Goal: Answer question/provide support: Share knowledge or assist other users

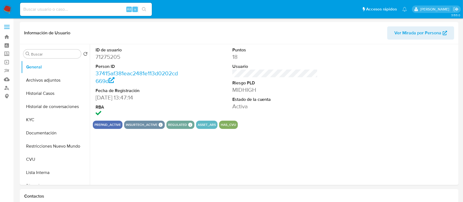
select select "10"
click at [49, 98] on button "Historial Casos" at bounding box center [53, 93] width 64 height 13
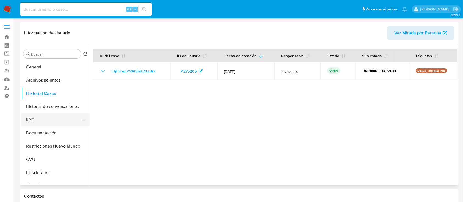
click at [43, 122] on button "KYC" at bounding box center [53, 119] width 64 height 13
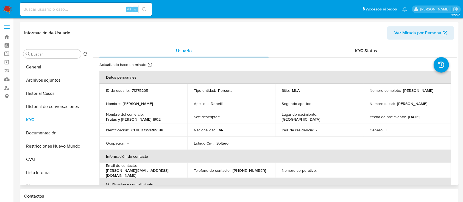
drag, startPoint x: 401, startPoint y: 91, endPoint x: 442, endPoint y: 88, distance: 41.6
click at [442, 88] on td "Nombre completo : Laura Cecilia Donelli" at bounding box center [407, 90] width 88 height 13
copy p "Laura Cecilia Donelli"
click at [154, 132] on p "CUIL 27291289318" at bounding box center [147, 129] width 32 height 5
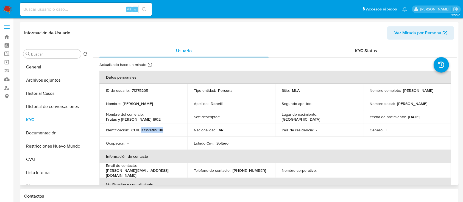
copy p "27291289318"
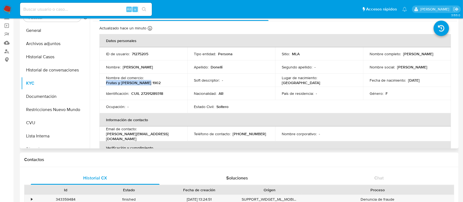
drag, startPoint x: 147, startPoint y: 83, endPoint x: 100, endPoint y: 83, distance: 46.9
click at [100, 83] on td "Nombre del comercio : Frutas y Verduras 1902" at bounding box center [143, 80] width 88 height 13
copy p "Frutas y Verduras 1902"
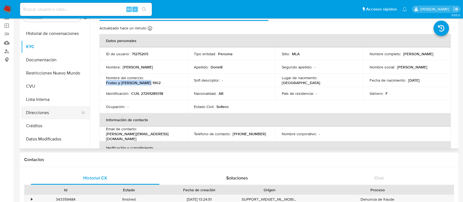
click at [41, 114] on button "Direcciones" at bounding box center [53, 112] width 64 height 13
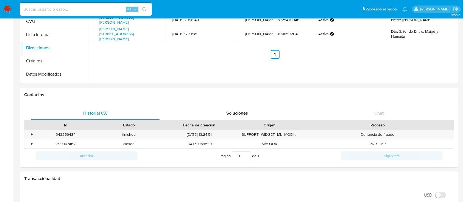
scroll to position [24, 0]
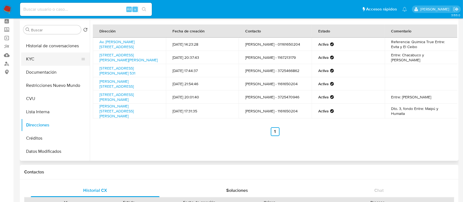
click at [44, 60] on button "KYC" at bounding box center [53, 58] width 64 height 13
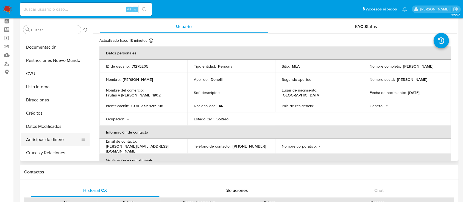
scroll to position [73, 0]
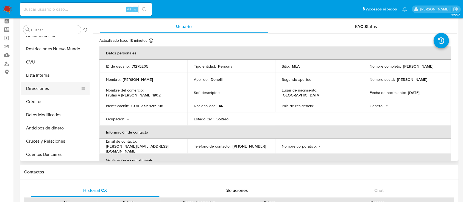
click at [44, 91] on button "Direcciones" at bounding box center [53, 88] width 64 height 13
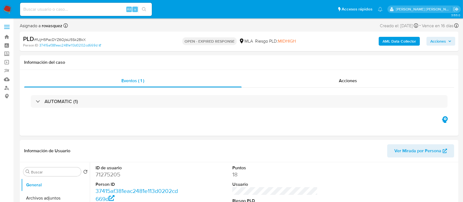
select select "10"
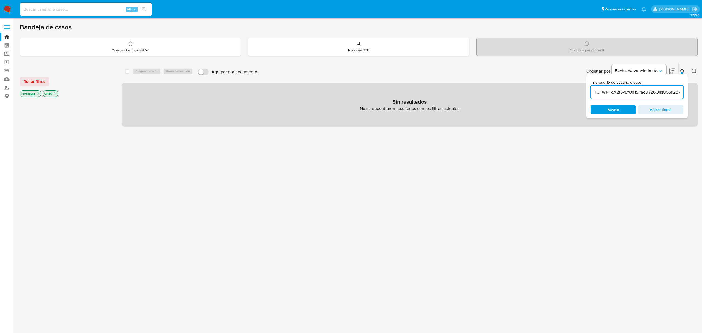
click at [620, 92] on input "TCFWKFoA2f5v8fUjH5PacDYZ6OjIsU5Sk2BkXMUfqKG5iu6" at bounding box center [637, 92] width 93 height 7
paste input "fUjH5PacDYZ6OjIsU5Sk2BkX"
type input "fUjH5PacDYZ6OjIsU5Sk2BkX"
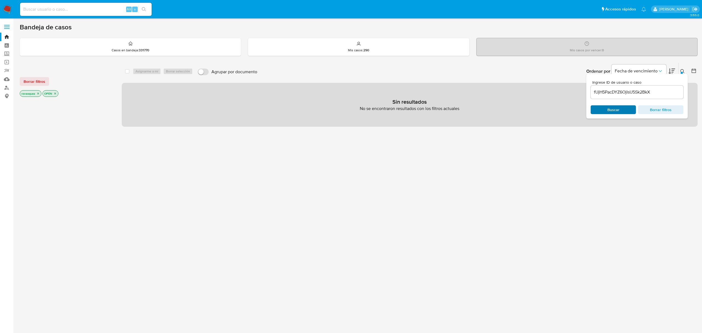
click at [612, 108] on span "Buscar" at bounding box center [614, 109] width 12 height 9
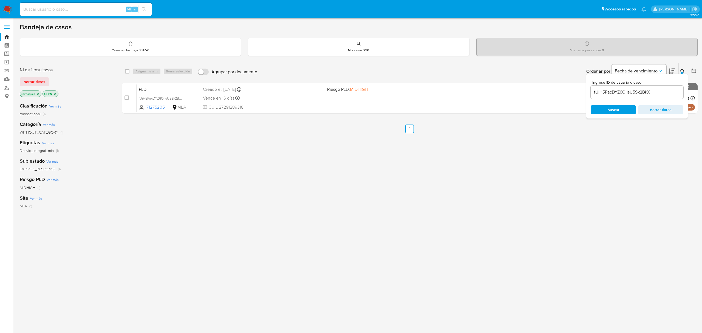
click at [252, 173] on div "select-all-cases-checkbox Asignarme a mí Borrar selección Agrupar por documento…" at bounding box center [410, 187] width 576 height 249
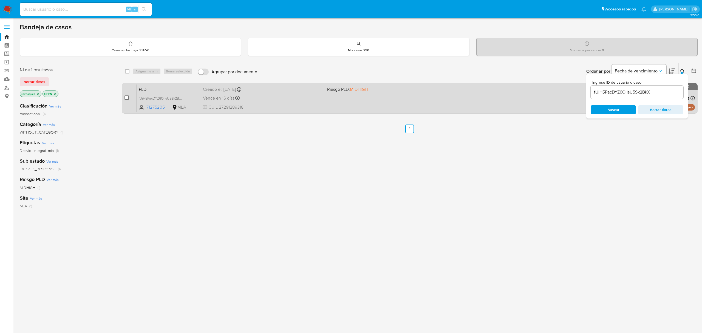
click at [125, 96] on input "checkbox" at bounding box center [127, 97] width 4 height 4
checkbox input "true"
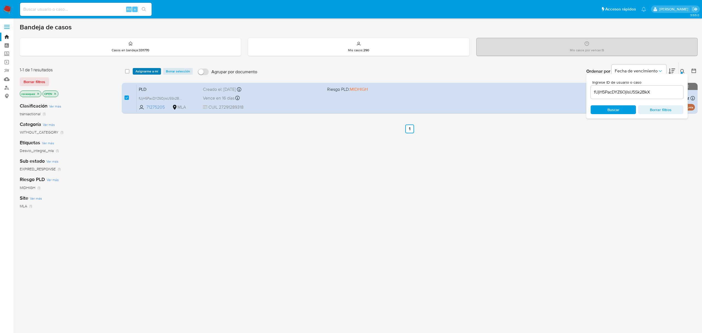
click at [151, 70] on span "Asignarme a mí" at bounding box center [147, 71] width 23 height 5
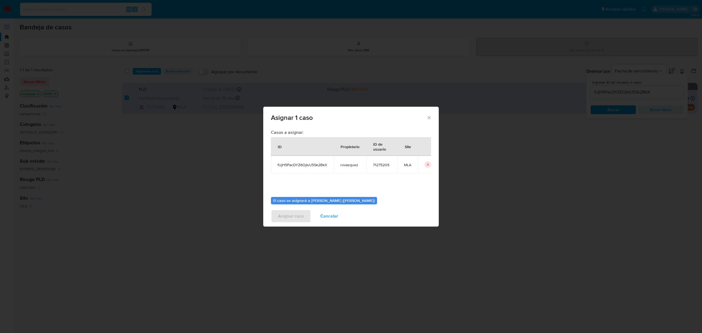
scroll to position [28, 0]
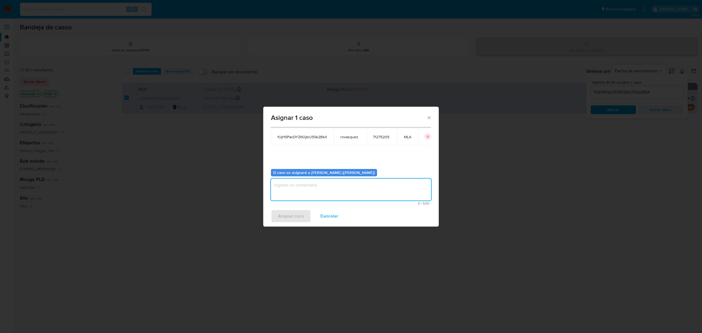
click at [292, 191] on textarea "assign-modal" at bounding box center [351, 190] width 160 height 22
type textarea "."
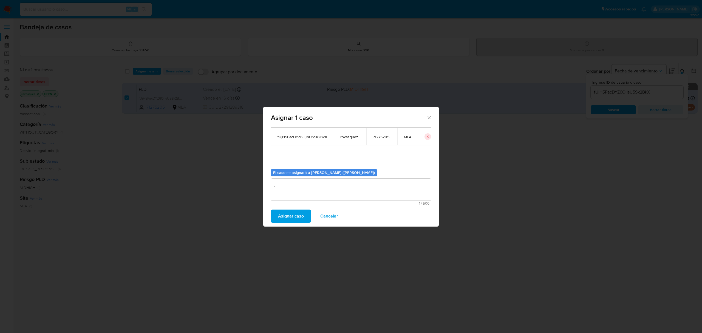
click at [297, 217] on span "Asignar caso" at bounding box center [291, 216] width 26 height 12
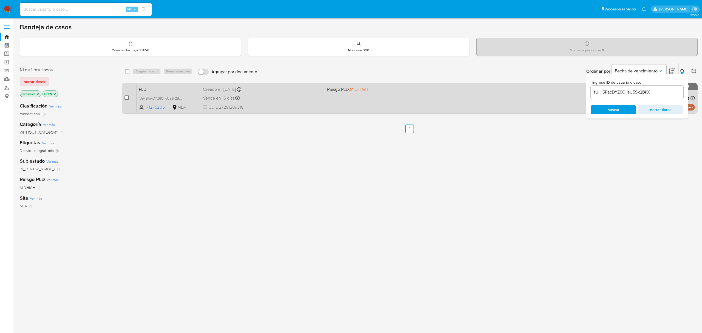
click at [127, 98] on input "checkbox" at bounding box center [127, 97] width 4 height 4
checkbox input "true"
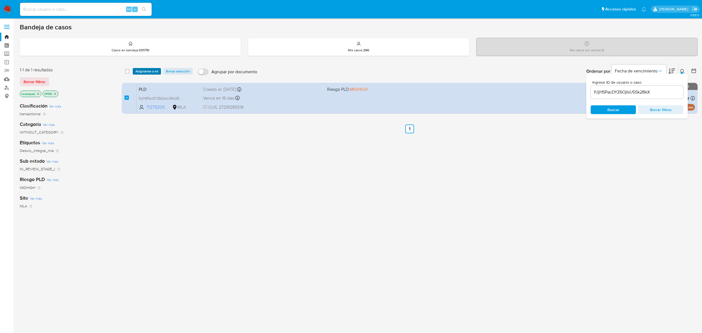
click at [145, 72] on span "Asignarme a mí" at bounding box center [147, 71] width 23 height 5
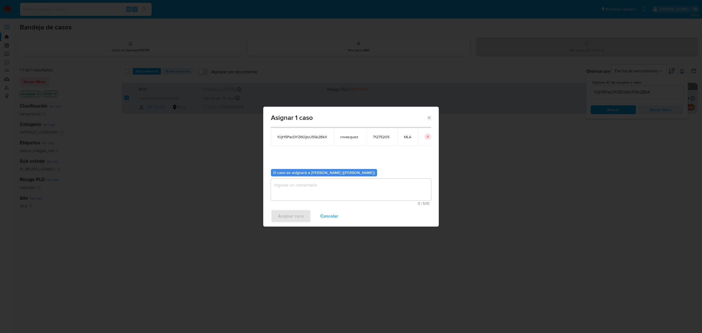
click at [290, 193] on textarea "assign-modal" at bounding box center [351, 190] width 160 height 22
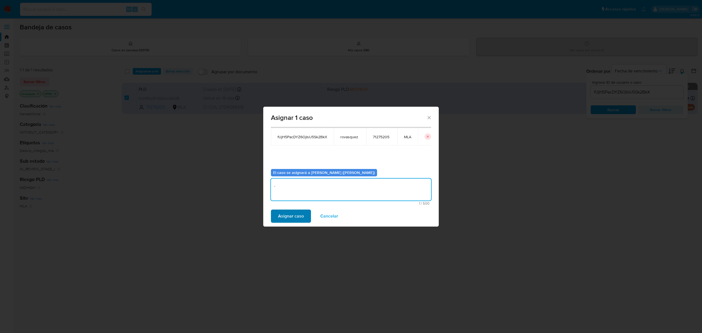
type textarea "."
click at [287, 216] on span "Asignar caso" at bounding box center [291, 216] width 26 height 12
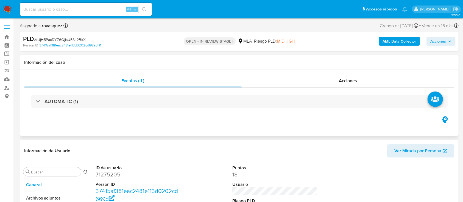
select select "10"
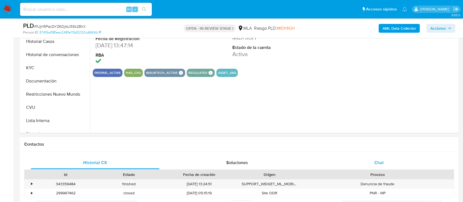
scroll to position [183, 0]
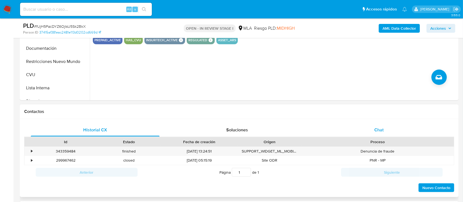
click at [371, 134] on div "Chat" at bounding box center [378, 129] width 129 height 13
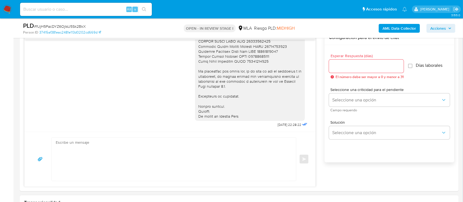
scroll to position [329, 0]
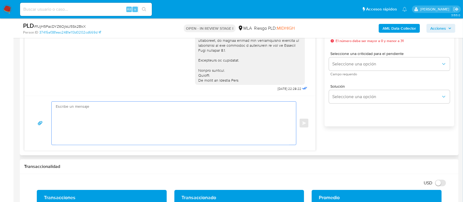
click at [161, 127] on textarea at bounding box center [172, 123] width 233 height 43
click at [117, 129] on textarea at bounding box center [172, 123] width 233 height 43
paste textarea "Hola, Muchas gracias por la respuesta. Analizamos tu caso y notamos que la info…"
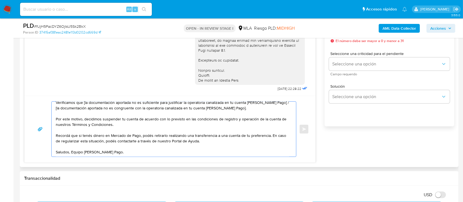
scroll to position [27, 0]
click at [72, 151] on textarea "Hola, Muchas gracias por la respuesta. Analizamos tu caso y notamos que la info…" at bounding box center [172, 129] width 233 height 55
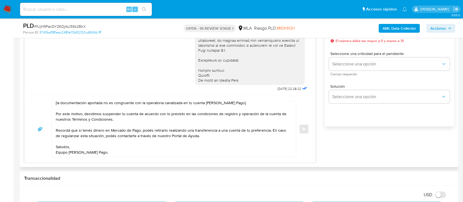
scroll to position [0, 0]
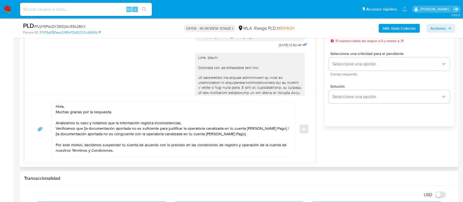
scroll to position [362, 0]
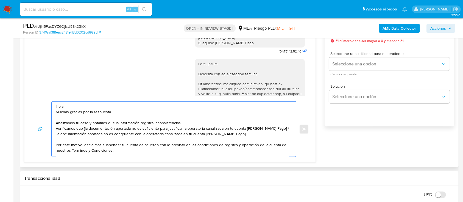
click at [79, 109] on textarea "Hola, Muchas gracias por la respuesta. Analizamos tu caso y notamos que la info…" at bounding box center [172, 129] width 233 height 55
click at [79, 106] on textarea "Hola, Muchas gracias por la respuesta. Analizamos tu caso y notamos que la info…" at bounding box center [172, 129] width 233 height 55
click at [79, 105] on textarea "Hola, Muchas gracias por la respuesta. Analizamos tu caso y notamos que la info…" at bounding box center [172, 129] width 233 height 55
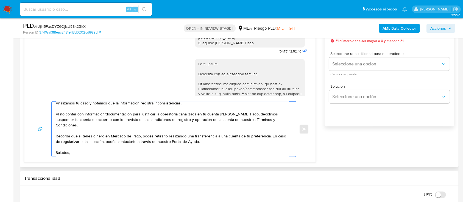
scroll to position [22, 0]
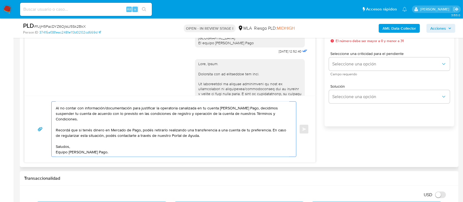
drag, startPoint x: 269, startPoint y: 129, endPoint x: 277, endPoint y: 133, distance: 9.4
click at [277, 133] on textarea "Hola, Laura. Analizamos tu caso y notamos que la información registra inconsist…" at bounding box center [172, 129] width 233 height 55
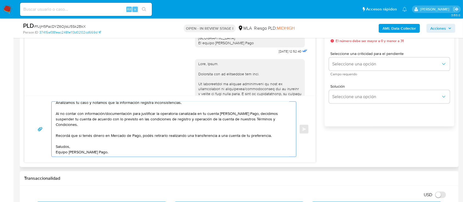
scroll to position [16, 0]
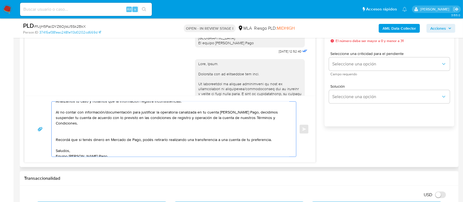
paste textarea "En caso de regularizar esta situación, podés contactarte a través de nuestro Po…"
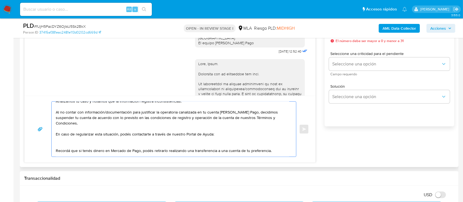
click at [75, 135] on textarea "Hola, Laura. Analizamos tu caso y notamos que la información registra inconsist…" at bounding box center [172, 129] width 233 height 55
click at [128, 133] on textarea "Hola, Laura. Analizamos tu caso y notamos que la información registra inconsist…" at bounding box center [172, 129] width 233 height 55
click at [0, 0] on lt-span "soli ci tada" at bounding box center [0, 0] width 0 height 0
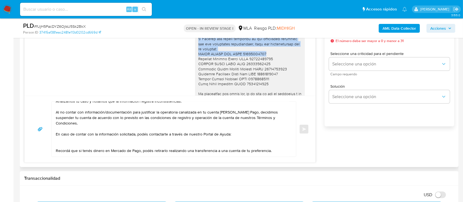
scroll to position [508, 0]
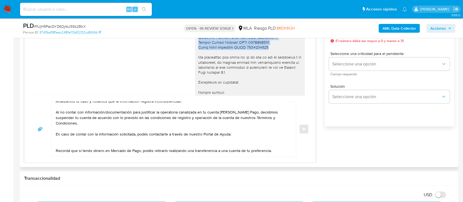
drag, startPoint x: 192, startPoint y: 60, endPoint x: 269, endPoint y: 64, distance: 77.2
click at [269, 64] on div at bounding box center [250, 10] width 110 height 194
copy div "1. Detalla la actividad que realizas a través de tu cuenta. De corresponder a u…"
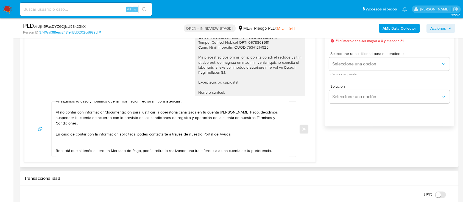
click at [62, 142] on textarea "Hola, Laura. Analizamos tu caso y notamos que la información registra inconsist…" at bounding box center [172, 129] width 233 height 55
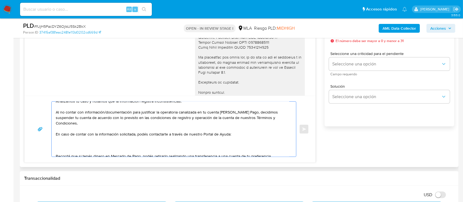
paste textarea "1. Detalla la actividad que realizas a través de tu cuenta. De corresponder a u…"
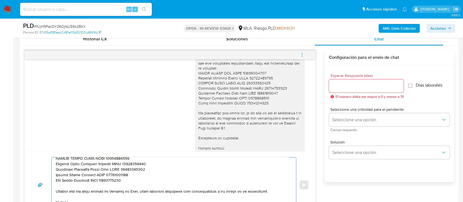
scroll to position [256, 0]
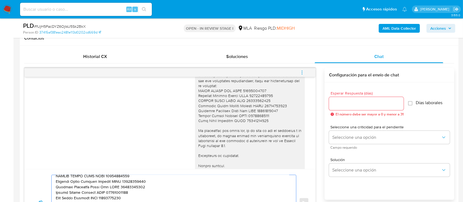
type textarea "Hola, Laura. Analizamos tu caso y notamos que la información registra inconsist…"
click at [344, 103] on input "Esperar Respuesta (días)" at bounding box center [366, 103] width 75 height 7
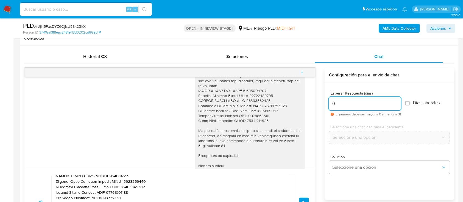
type input "0"
click at [352, 145] on div "Seleccione una criticidad para el pendiente Seleccione una opción" at bounding box center [389, 135] width 121 height 30
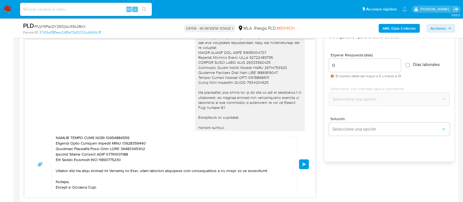
scroll to position [329, 0]
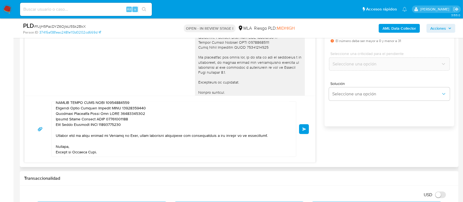
click at [308, 130] on button "Enviar" at bounding box center [304, 129] width 10 height 10
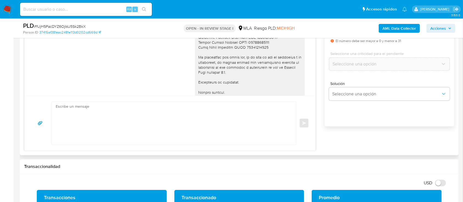
scroll to position [746, 0]
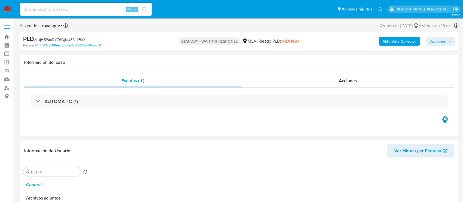
select select "10"
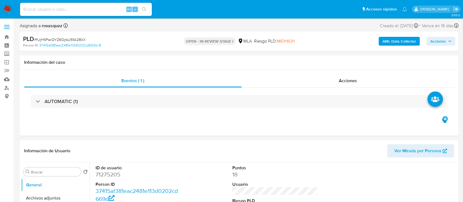
select select "10"
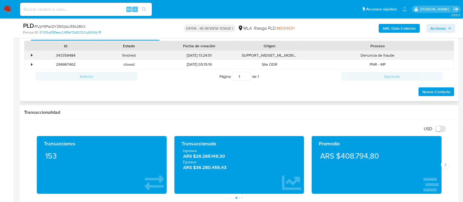
scroll to position [219, 0]
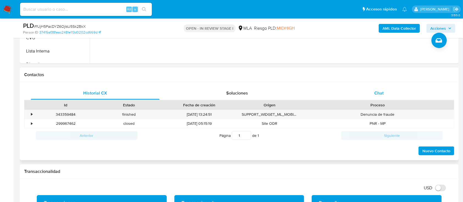
drag, startPoint x: 384, startPoint y: 91, endPoint x: 380, endPoint y: 91, distance: 4.5
click at [384, 91] on div "Chat" at bounding box center [378, 92] width 129 height 13
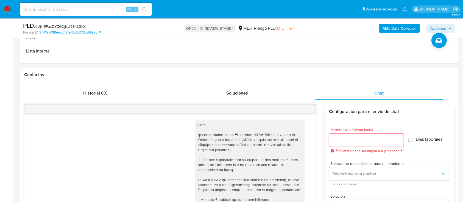
scroll to position [746, 0]
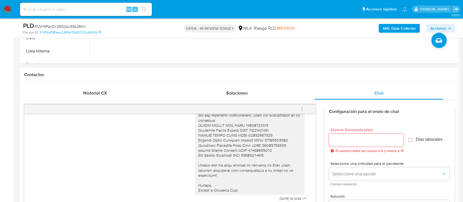
click at [302, 111] on span "menu-action" at bounding box center [301, 108] width 5 height 13
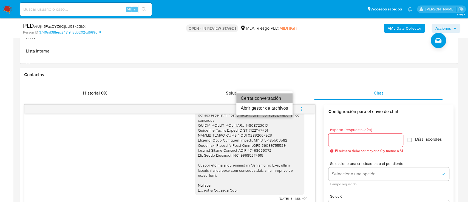
click at [276, 100] on li "Cerrar conversación" at bounding box center [264, 98] width 56 height 10
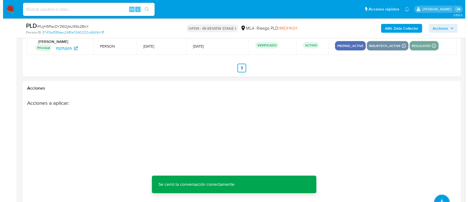
scroll to position [965, 0]
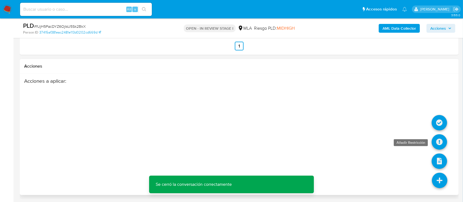
click at [441, 144] on icon at bounding box center [438, 141] width 15 height 15
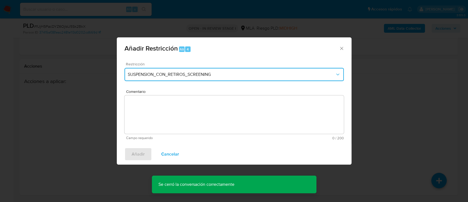
click at [173, 72] on span "SUSPENSION_CON_RETIROS_SCREENING" at bounding box center [231, 74] width 207 height 5
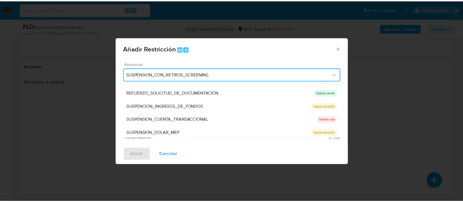
scroll to position [116, 0]
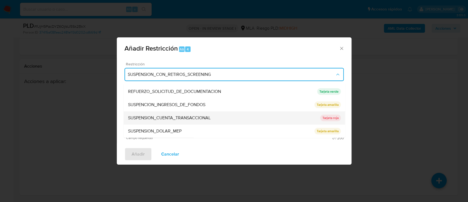
click at [174, 120] on span "SUSPENSION_CUENTA_TRANSACCIONAL" at bounding box center [169, 117] width 83 height 5
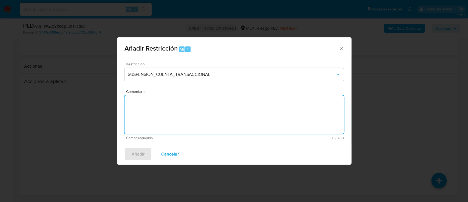
click at [174, 120] on textarea "Comentario" at bounding box center [234, 114] width 219 height 38
type textarea "M"
type textarea "AML"
click at [138, 154] on span "Añadir" at bounding box center [138, 154] width 13 height 12
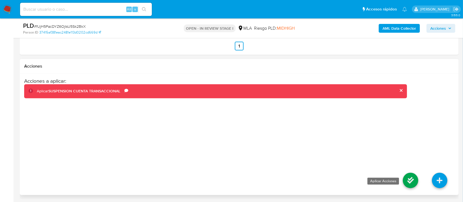
click at [415, 181] on icon at bounding box center [409, 180] width 15 height 15
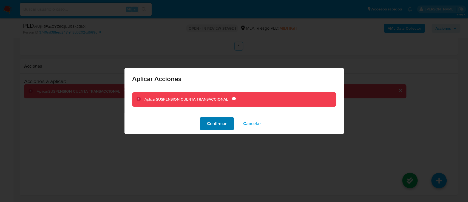
click at [217, 128] on span "Confirmar" at bounding box center [217, 123] width 20 height 12
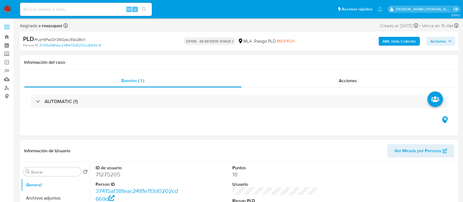
select select "10"
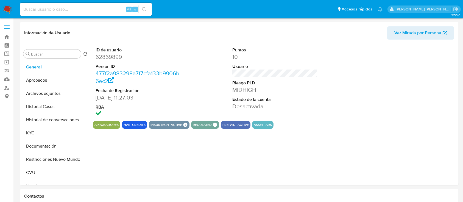
select select "10"
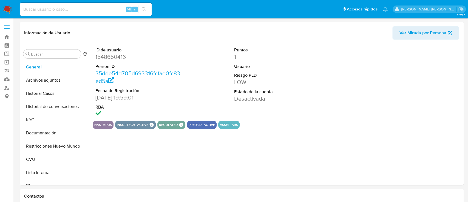
select select "10"
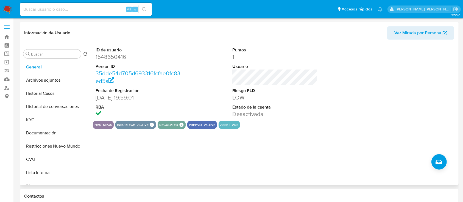
click at [246, 156] on div "ID de usuario 1548650416 Person ID 35dde54d705d693316fcfae0fc83ed5a Fecha de Re…" at bounding box center [273, 114] width 367 height 140
click at [407, 120] on div at bounding box center [411, 82] width 91 height 76
click at [53, 81] on button "Archivos adjuntos" at bounding box center [53, 80] width 64 height 13
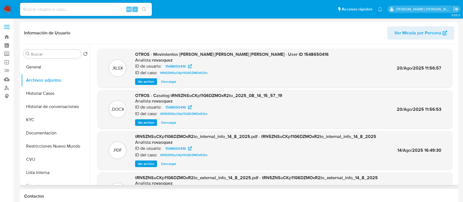
click at [146, 121] on span "Ver archivo" at bounding box center [146, 122] width 16 height 5
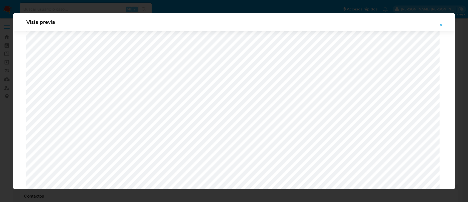
scroll to position [428, 0]
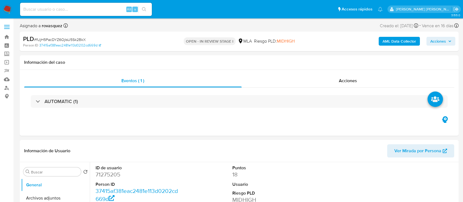
select select "10"
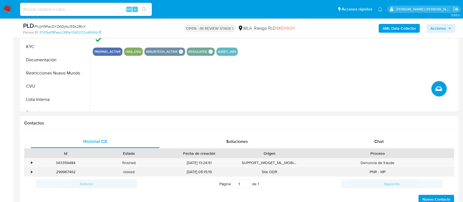
scroll to position [183, 0]
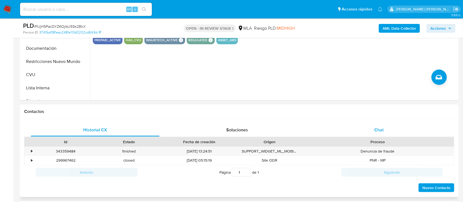
click at [380, 128] on span "Chat" at bounding box center [378, 129] width 9 height 6
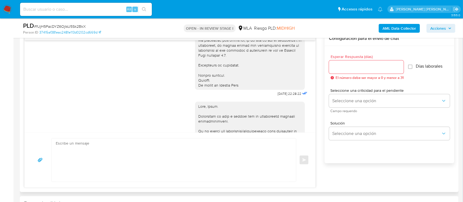
scroll to position [599, 0]
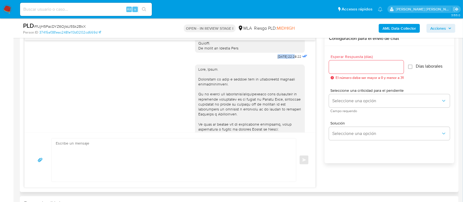
drag, startPoint x: 265, startPoint y: 73, endPoint x: 282, endPoint y: 71, distance: 16.9
click at [282, 59] on span "[DATE] 22:28:22" at bounding box center [289, 56] width 24 height 4
copy span "[DATE]"
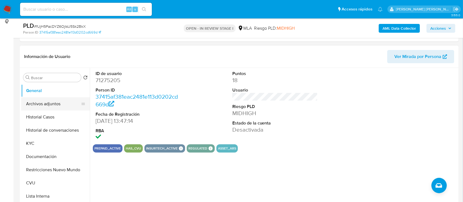
scroll to position [73, 0]
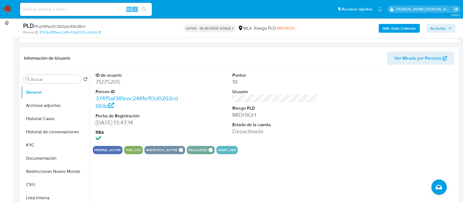
click at [41, 102] on button "Archivos adjuntos" at bounding box center [55, 105] width 69 height 13
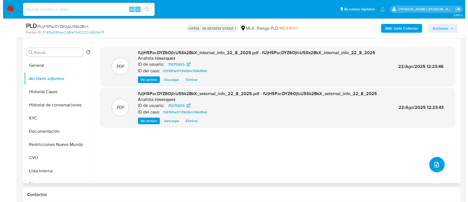
scroll to position [110, 0]
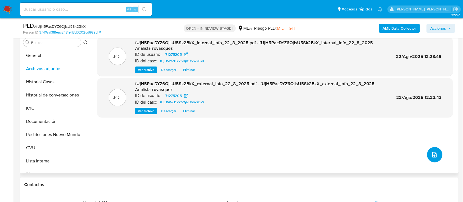
click at [435, 153] on span "upload-file" at bounding box center [434, 154] width 7 height 7
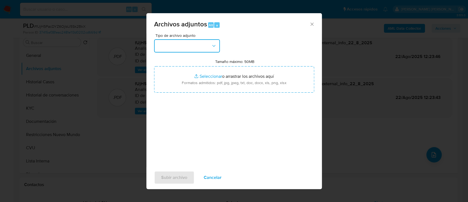
click at [202, 46] on button "button" at bounding box center [187, 45] width 66 height 13
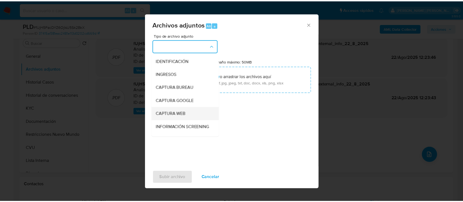
scroll to position [36, 0]
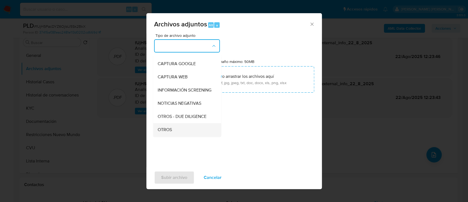
click at [179, 131] on div "OTROS" at bounding box center [185, 129] width 56 height 13
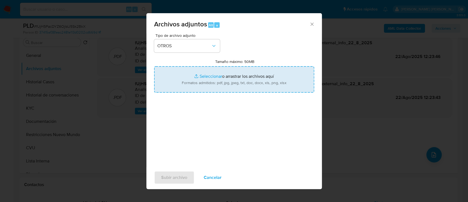
click at [216, 76] on input "Tamaño máximo: 50MB Seleccionar archivos" at bounding box center [234, 79] width 160 height 26
type input "C:\fakepath\Caselog fUjH5PacDYZ6OjIsU5Sk2BkX_2025_08_22_11_33_54.docx"
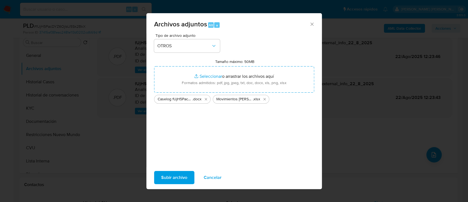
click at [178, 176] on span "Subir archivo" at bounding box center [174, 177] width 26 height 12
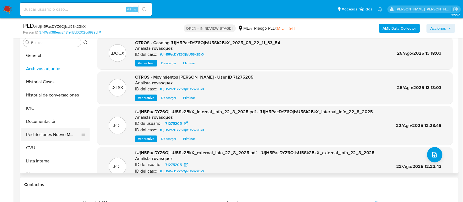
click at [47, 131] on button "Restricciones Nuevo Mundo" at bounding box center [53, 134] width 64 height 13
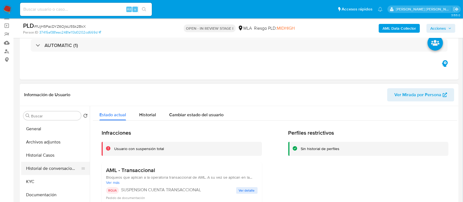
click at [47, 169] on button "Historial de conversaciones" at bounding box center [53, 168] width 64 height 13
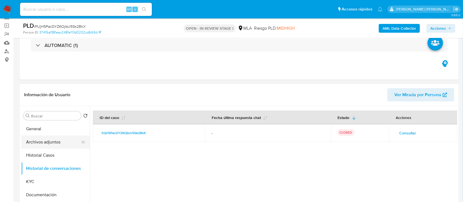
click at [40, 143] on button "Archivos adjuntos" at bounding box center [53, 141] width 64 height 13
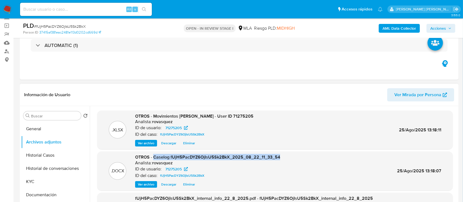
copy span "Caselog fUjH5PacDYZ6OjIsU5Sk2BkX_2025_08_22_11_33_54"
drag, startPoint x: 154, startPoint y: 158, endPoint x: 280, endPoint y: 156, distance: 125.9
click at [280, 156] on div ".DOCX OTROS - Caselog fUjH5PacDYZ6OjIsU5Sk2BkX_2025_08_22_11_33_54 Analista: ro…" at bounding box center [275, 170] width 350 height 33
click at [439, 27] on span "Acciones" at bounding box center [438, 28] width 16 height 9
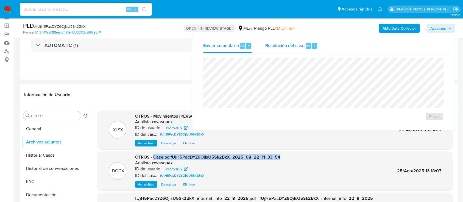
click at [280, 45] on span "Resolución del caso" at bounding box center [284, 45] width 39 height 6
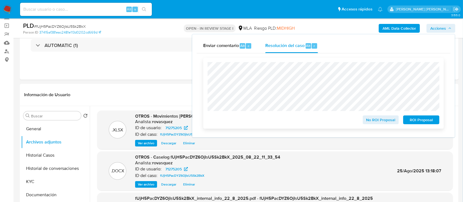
click at [425, 118] on span "ROI Proposal" at bounding box center [421, 120] width 29 height 8
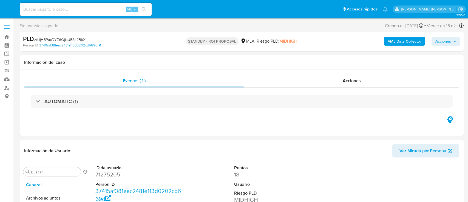
select select "10"
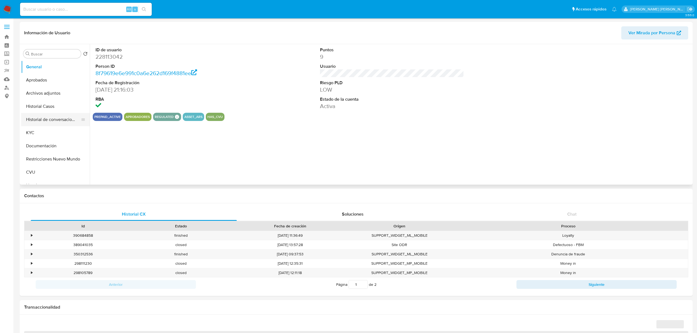
select select "10"
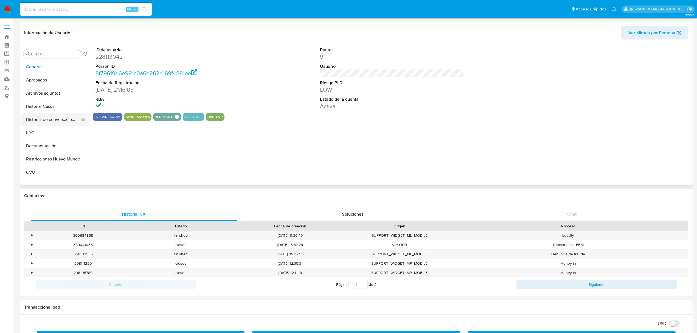
click at [60, 120] on button "Historial de conversaciones" at bounding box center [53, 119] width 64 height 13
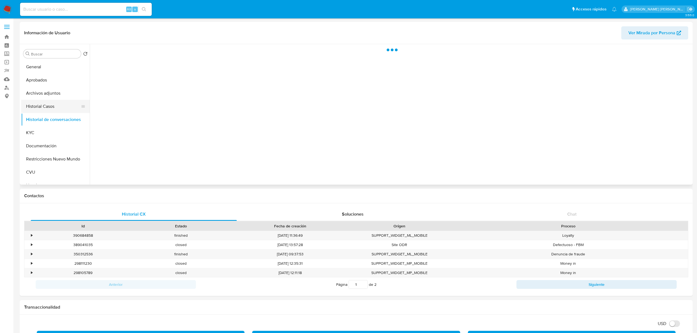
click at [57, 110] on button "Historial Casos" at bounding box center [53, 106] width 64 height 13
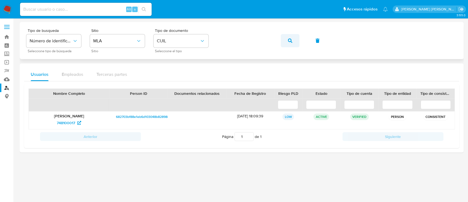
click at [294, 39] on button "button" at bounding box center [290, 40] width 19 height 13
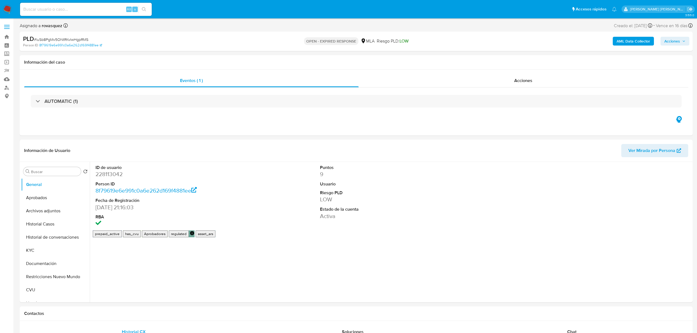
select select "10"
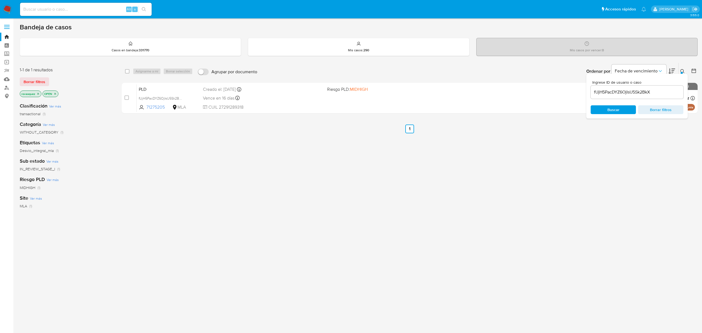
click at [608, 92] on input "fUjH5PacDYZ6OjIsU5Sk2BkX" at bounding box center [637, 92] width 93 height 7
paste input "luSb8PgMv5ONtRKvIwHgpRMS"
type input "luSb8PgMv5ONtRKvIwHgpRMS"
click at [612, 106] on span "Buscar" at bounding box center [614, 109] width 12 height 9
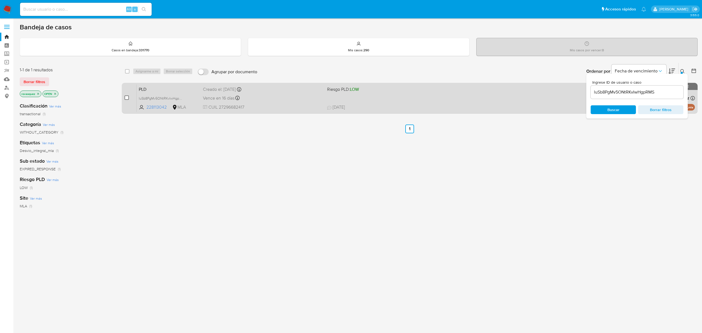
click at [127, 97] on input "checkbox" at bounding box center [127, 97] width 4 height 4
checkbox input "true"
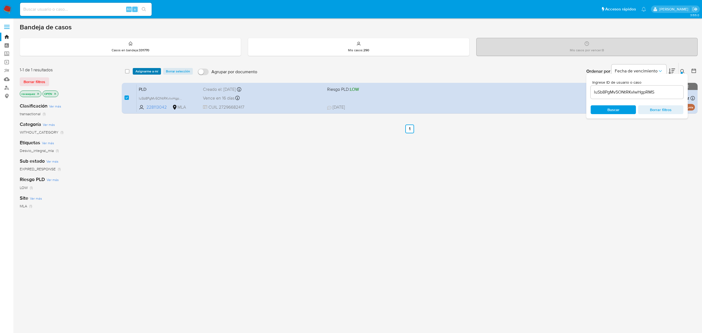
click at [146, 72] on span "Asignarme a mí" at bounding box center [147, 71] width 23 height 5
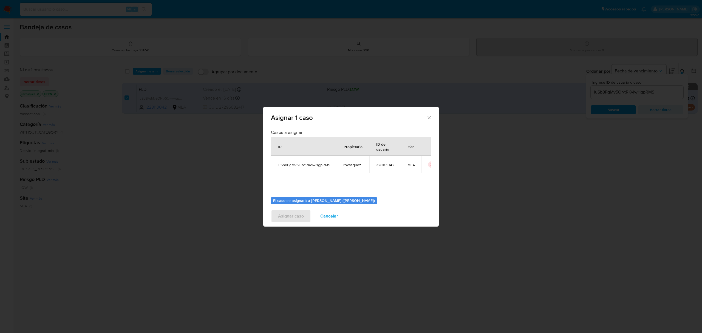
scroll to position [28, 0]
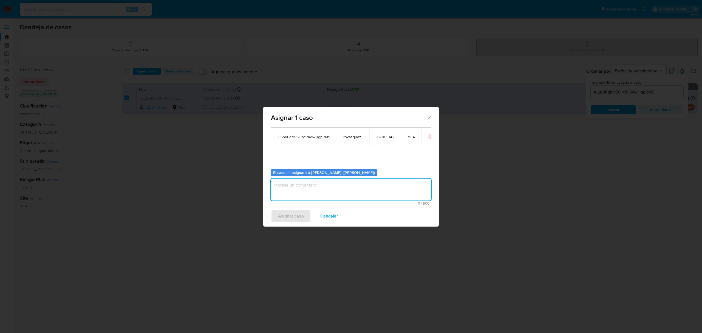
click at [302, 192] on textarea "assign-modal" at bounding box center [351, 190] width 160 height 22
type textarea "."
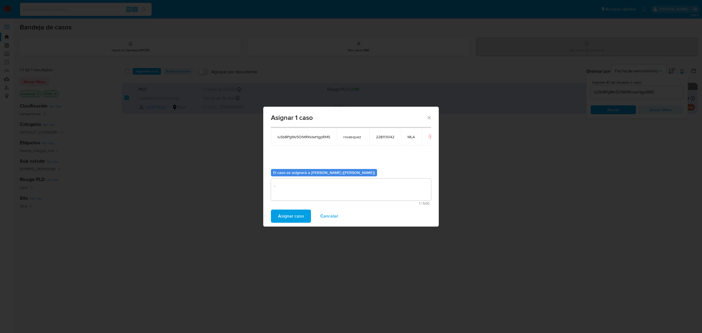
click at [299, 214] on span "Asignar caso" at bounding box center [291, 216] width 26 height 12
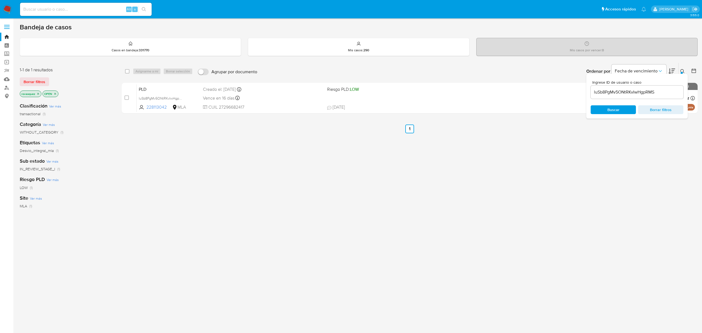
click at [629, 91] on input "luSb8PgMv5ONtRKvIwHgpRMS" at bounding box center [637, 92] width 93 height 7
paste input "p39NEdeAa0pREmkL4El74VHO"
type input "p39NEdeAa0pREmkL4El74VHO"
click at [619, 111] on div "Buscar Borrar filtros" at bounding box center [637, 109] width 93 height 9
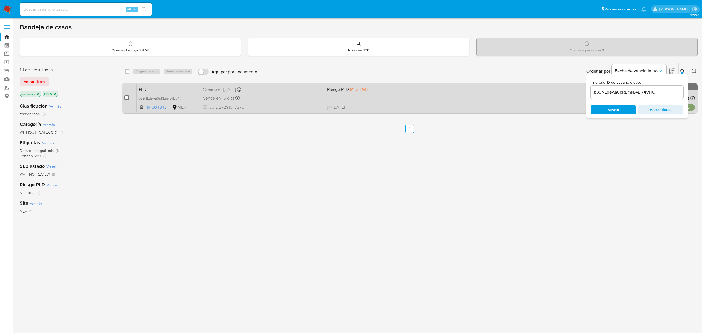
click at [127, 98] on input "checkbox" at bounding box center [127, 97] width 4 height 4
checkbox input "true"
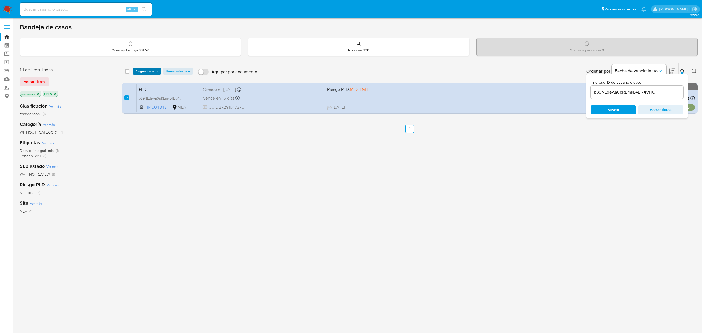
click at [146, 71] on span "Asignarme a mí" at bounding box center [147, 71] width 23 height 5
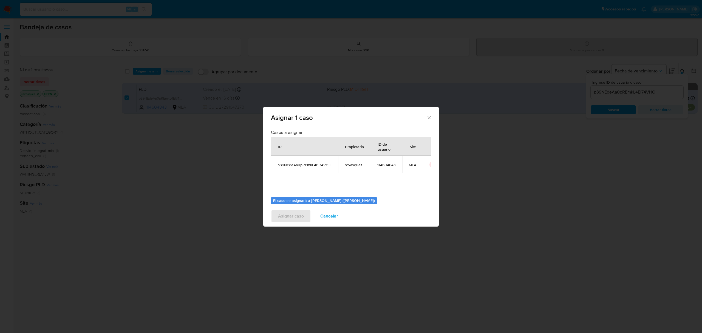
scroll to position [28, 0]
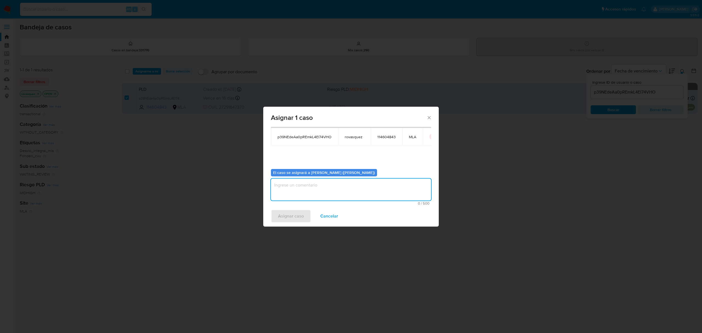
click at [294, 184] on textarea "assign-modal" at bounding box center [351, 190] width 160 height 22
type textarea "."
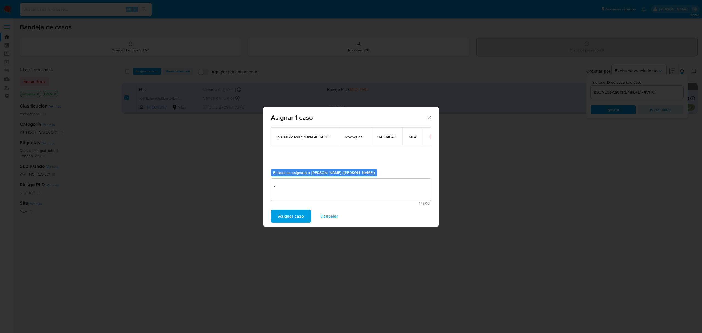
click at [287, 217] on span "Asignar caso" at bounding box center [291, 216] width 26 height 12
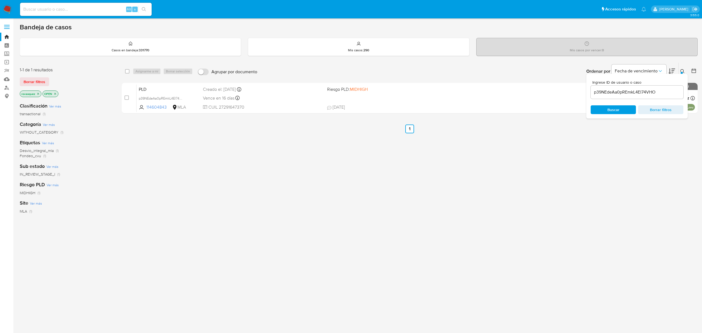
click at [631, 91] on input "p39NEdeAa0pREmkL4El74VHO" at bounding box center [637, 92] width 93 height 7
paste input "TCFWKFoA2f5v8qMUfqKG5iu6"
type input "TCFWKFoA2f5v8qMUfqKG5iu6"
click at [600, 110] on span "Buscar" at bounding box center [614, 110] width 38 height 8
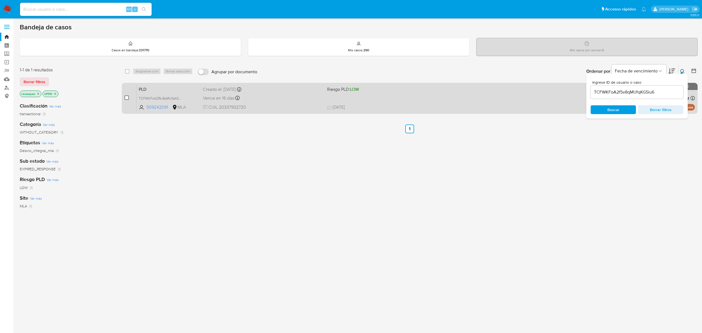
click at [126, 98] on input "checkbox" at bounding box center [127, 97] width 4 height 4
checkbox input "true"
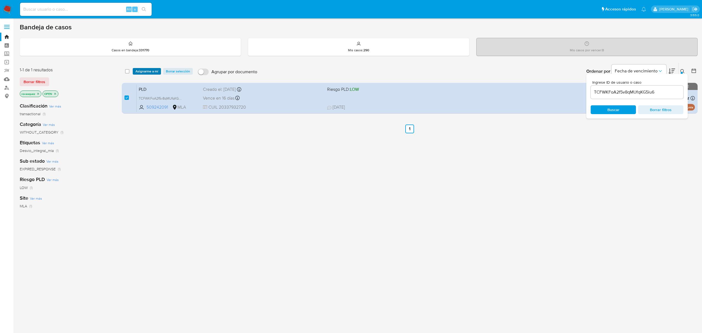
click at [146, 69] on span "Asignarme a mí" at bounding box center [147, 71] width 23 height 5
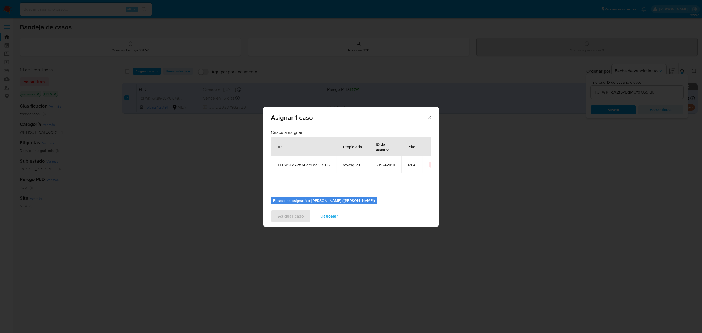
scroll to position [28, 0]
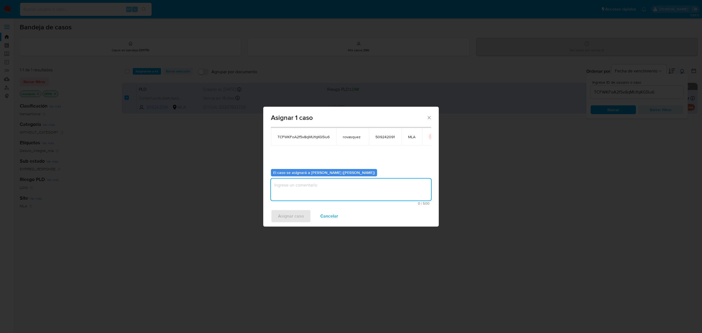
click at [295, 189] on textarea "assign-modal" at bounding box center [351, 190] width 160 height 22
type textarea "."
click at [288, 214] on span "Asignar caso" at bounding box center [291, 216] width 26 height 12
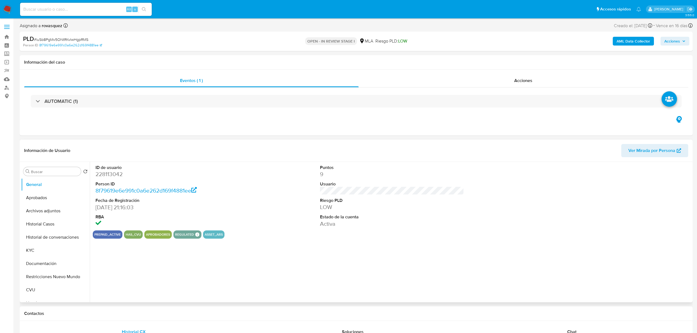
select select "10"
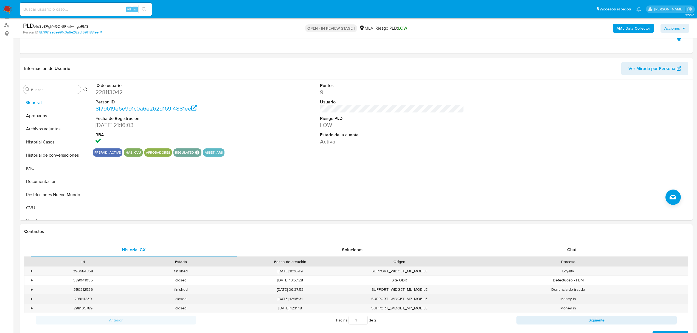
scroll to position [73, 0]
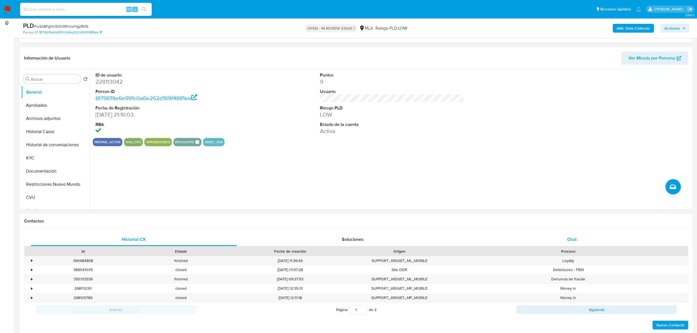
click at [573, 240] on span "Chat" at bounding box center [571, 239] width 9 height 6
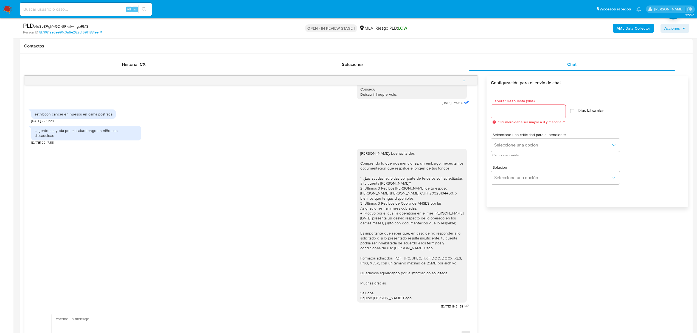
scroll to position [256, 0]
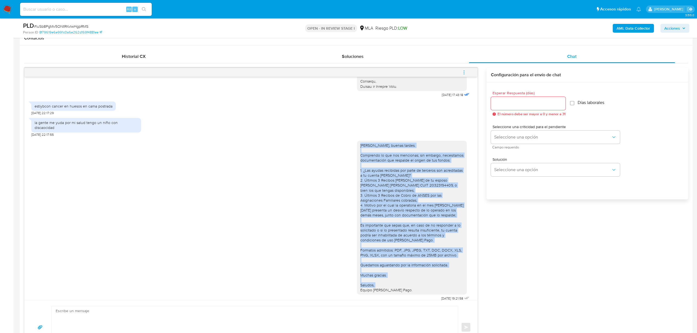
drag, startPoint x: 402, startPoint y: 285, endPoint x: 349, endPoint y: 140, distance: 153.6
click at [349, 140] on div "[DATE] 19:21:58" at bounding box center [250, 220] width 439 height 166
copy div "[PERSON_NAME], buenas tardes. Comprendo lo que nos mencionas; sin embargo, nece…"
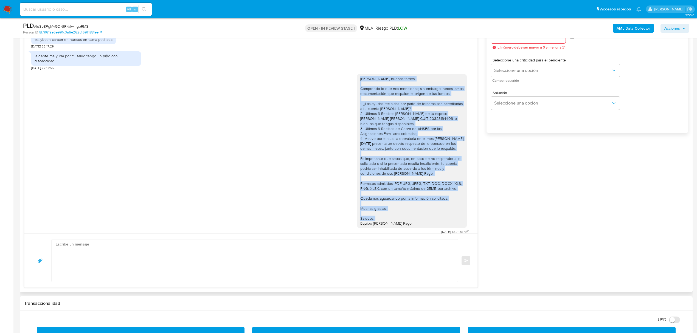
scroll to position [329, 0]
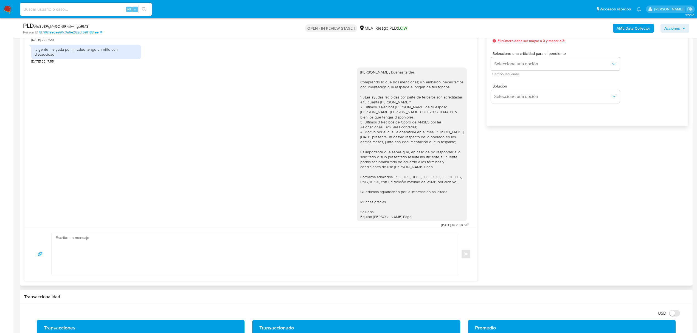
click at [122, 257] on textarea at bounding box center [253, 254] width 395 height 42
paste textarea "[PERSON_NAME], buenas tardes. Comprendo lo que nos mencionas; sin embargo, nece…"
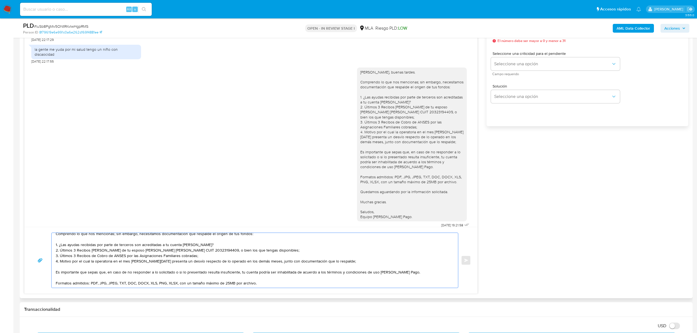
scroll to position [0, 0]
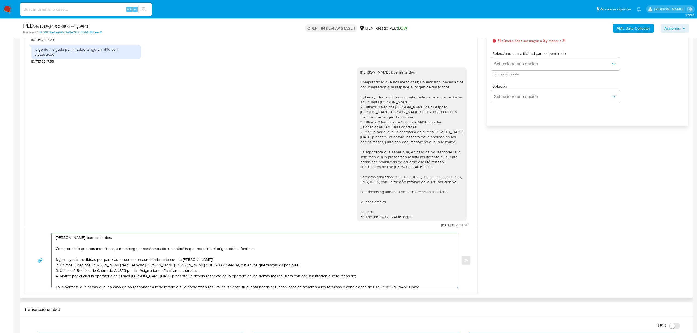
click at [101, 243] on textarea at bounding box center [253, 260] width 395 height 55
drag, startPoint x: 138, startPoint y: 249, endPoint x: 55, endPoint y: 248, distance: 82.9
click at [55, 248] on div at bounding box center [254, 260] width 404 height 55
drag, startPoint x: 212, startPoint y: 249, endPoint x: 314, endPoint y: 250, distance: 102.1
click at [314, 250] on textarea at bounding box center [253, 260] width 395 height 55
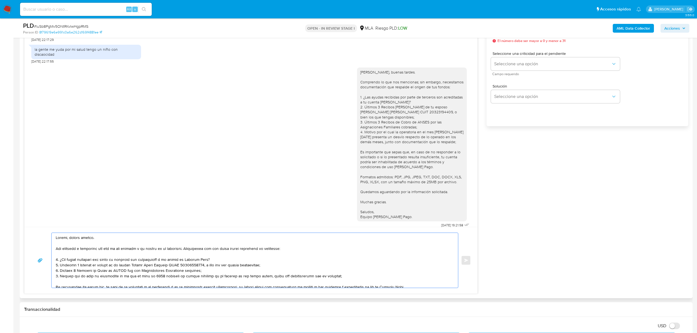
click at [76, 274] on textarea at bounding box center [253, 260] width 395 height 55
drag, startPoint x: 203, startPoint y: 272, endPoint x: 67, endPoint y: 261, distance: 136.5
click at [67, 261] on textarea at bounding box center [253, 260] width 395 height 55
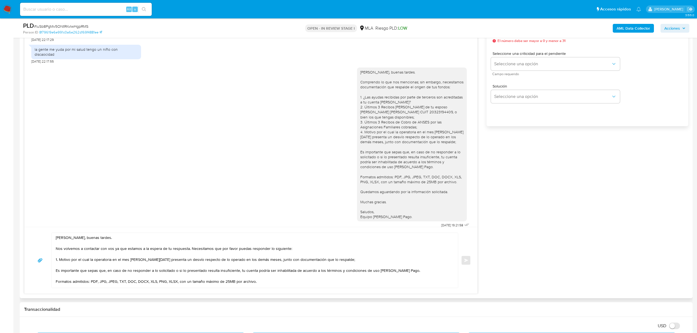
drag, startPoint x: 79, startPoint y: 278, endPoint x: 79, endPoint y: 272, distance: 5.5
click at [79, 278] on textarea "[PERSON_NAME], buenas tardes. Nos volvemos a contactar con vos ya que estamos a…" at bounding box center [253, 260] width 395 height 55
click at [71, 261] on textarea "[PERSON_NAME], buenas tardes. Nos volvemos a contactar con vos ya que estamos a…" at bounding box center [253, 260] width 395 height 55
click at [81, 261] on textarea "[PERSON_NAME], buenas tardes. Nos volvemos a contactar con vos ya que estamos a…" at bounding box center [253, 260] width 395 height 55
click at [75, 261] on textarea "[PERSON_NAME], buenas tardes. Nos volvemos a contactar con vos ya que estamos a…" at bounding box center [253, 260] width 395 height 55
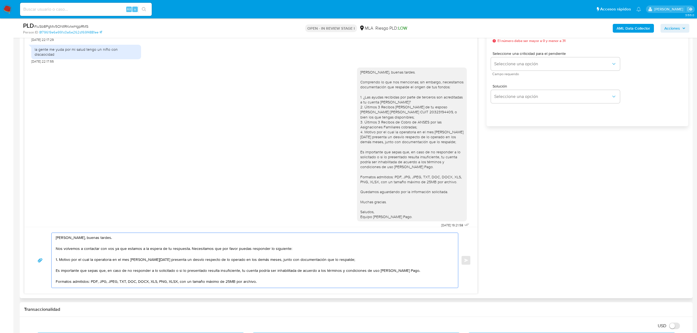
click at [71, 261] on textarea "[PERSON_NAME], buenas tardes. Nos volvemos a contactar con vos ya que estamos a…" at bounding box center [253, 260] width 395 height 55
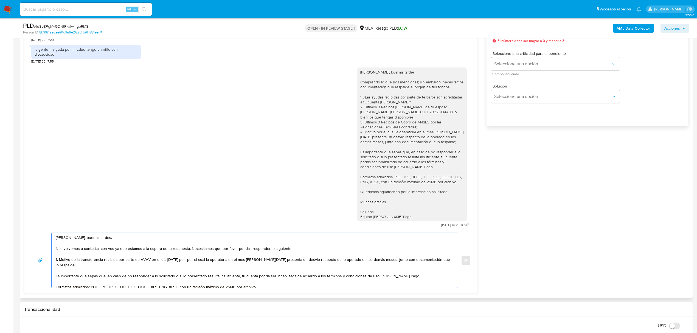
paste textarea "$8.000.000,00"
click at [107, 264] on textarea "[PERSON_NAME], buenas tardes. Nos volvemos a contactar con vos ya que estamos a…" at bounding box center [253, 260] width 395 height 55
click at [144, 260] on textarea "[PERSON_NAME], buenas tardes. Nos volvemos a contactar con vos ya que estamos a…" at bounding box center [253, 260] width 395 height 55
paste textarea "30717080439 name: [PERSON_NAME] PAGOS EN LINEA SRL || alias:"
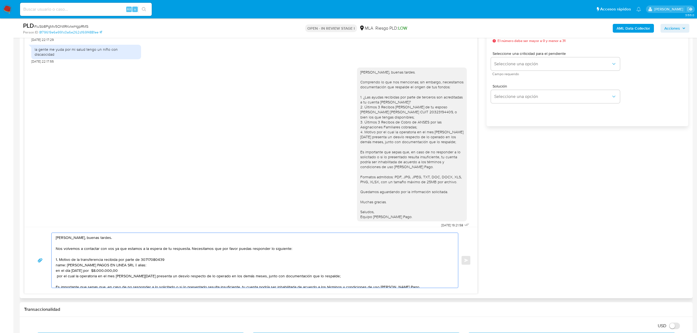
click at [144, 260] on textarea "[PERSON_NAME], buenas tardes. Nos volvemos a contactar con vos ya que estamos a…" at bounding box center [253, 260] width 395 height 55
paste textarea "30717080439"
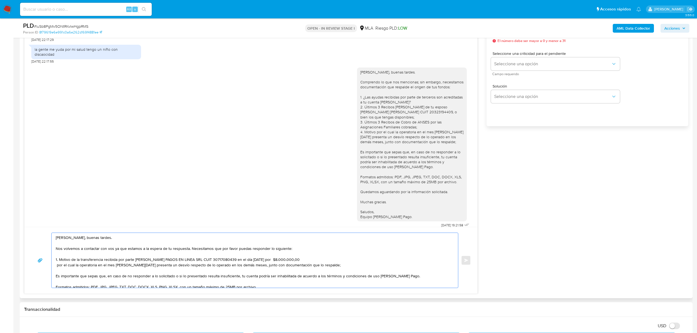
drag, startPoint x: 132, startPoint y: 260, endPoint x: 136, endPoint y: 260, distance: 3.9
click at [131, 260] on textarea "Jimena, buenas tardes. Nos volvemos a contactar con vos ya que estamos a la esp…" at bounding box center [253, 260] width 395 height 55
click at [162, 258] on textarea "Jimena, buenas tardes. Nos volvemos a contactar con vos ya que estamos a la esp…" at bounding box center [253, 260] width 395 height 55
click at [187, 261] on textarea "Jimena, buenas tardes. Nos volvemos a contactar con vos ya que estamos a la esp…" at bounding box center [253, 260] width 395 height 55
click at [218, 259] on textarea "Jimena, buenas tardes. Nos volvemos a contactar con vos ya que estamos a la esp…" at bounding box center [253, 260] width 395 height 55
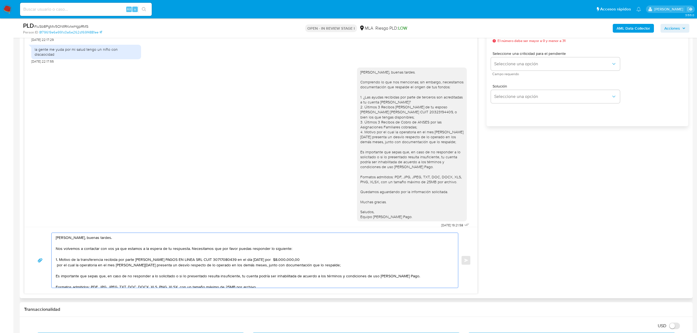
click at [300, 260] on textarea "Jimena, buenas tardes. Nos volvemos a contactar con vos ya que estamos a la esp…" at bounding box center [253, 260] width 395 height 55
click at [72, 261] on textarea "Jimena, buenas tardes. Nos volvemos a contactar con vos ya que estamos a la esp…" at bounding box center [253, 260] width 395 height 55
click at [155, 259] on textarea "Jimena, buenas tardes. Nos volvemos a contactar con vos ya que estamos a la esp…" at bounding box center [253, 260] width 395 height 55
click at [84, 258] on textarea "Jimena, buenas tardes. Nos volvemos a contactar con vos ya que estamos a la esp…" at bounding box center [253, 260] width 395 height 55
click at [0, 0] on lt-span "económico" at bounding box center [0, 0] width 0 height 0
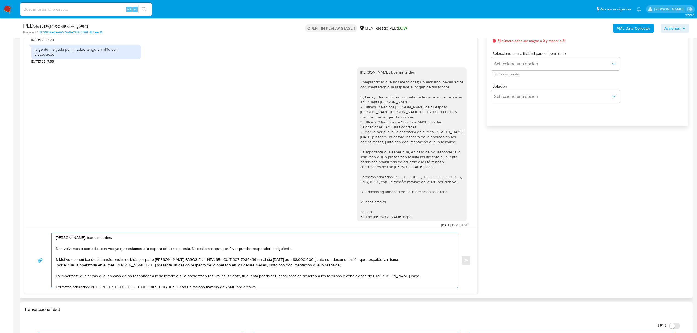
click at [259, 260] on textarea "Jimena, buenas tardes. Nos volvemos a contactar con vos ya que estamos a la esp…" at bounding box center [253, 260] width 395 height 55
click at [405, 260] on textarea "Jimena, buenas tardes. Nos volvemos a contactar con vos ya que estamos a la esp…" at bounding box center [253, 260] width 395 height 55
click at [180, 266] on textarea "Jimena, buenas tardes. Nos volvemos a contactar con vos ya que estamos a la esp…" at bounding box center [253, 260] width 395 height 55
click at [119, 273] on textarea "Jimena, buenas tardes. Nos volvemos a contactar con vos ya que estamos a la esp…" at bounding box center [253, 260] width 395 height 55
click at [181, 269] on textarea "Jimena, buenas tardes. Nos volvemos a contactar con vos ya que estamos a la esp…" at bounding box center [253, 260] width 395 height 55
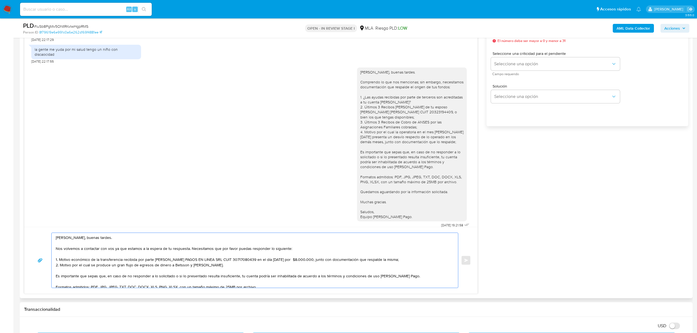
click at [220, 268] on textarea "Jimena, buenas tardes. Nos volvemos a contactar con vos ya que estamos a la esp…" at bounding box center [253, 260] width 395 height 55
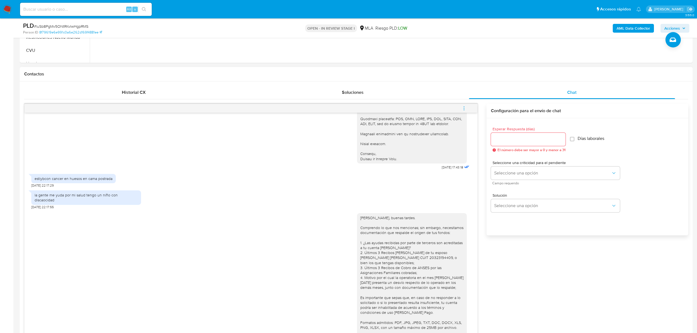
scroll to position [219, 0]
type textarea "Jimena, buenas tardes. Nos volvemos a contactar con vos ya que estamos a la esp…"
click at [506, 137] on input "Esperar Respuesta (días)" at bounding box center [528, 139] width 75 height 7
type input "1"
click at [501, 175] on span "Seleccione una opción" at bounding box center [552, 173] width 117 height 5
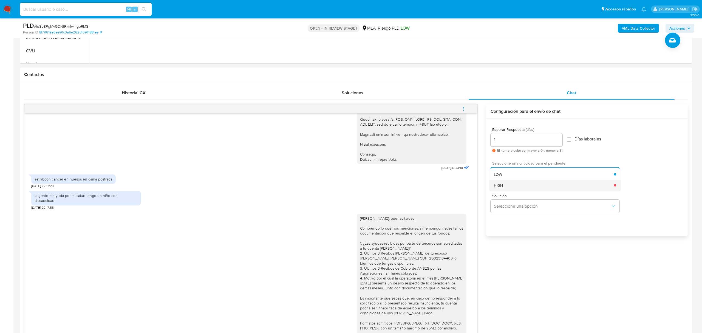
click at [506, 184] on div "HIGH" at bounding box center [554, 185] width 120 height 11
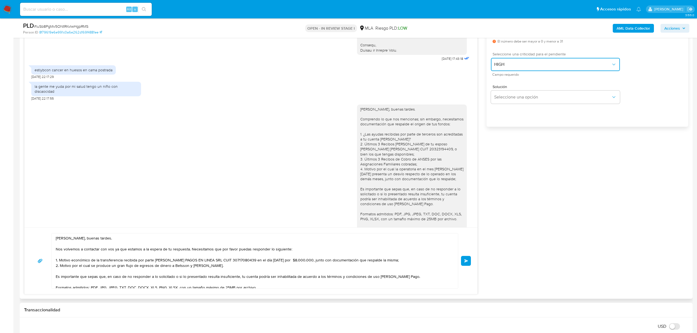
scroll to position [329, 0]
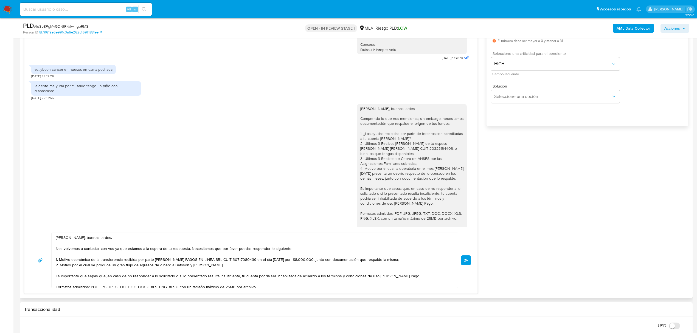
click at [471, 261] on button "Enviar" at bounding box center [466, 260] width 10 height 10
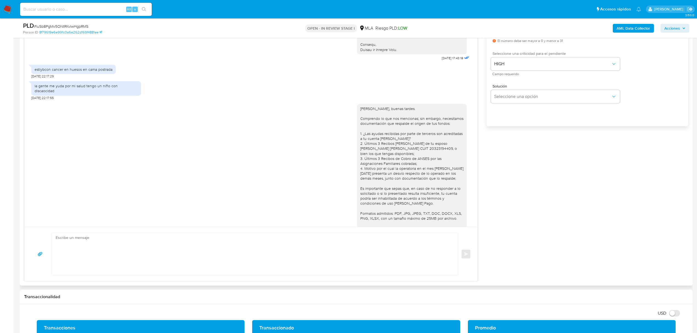
scroll to position [639, 0]
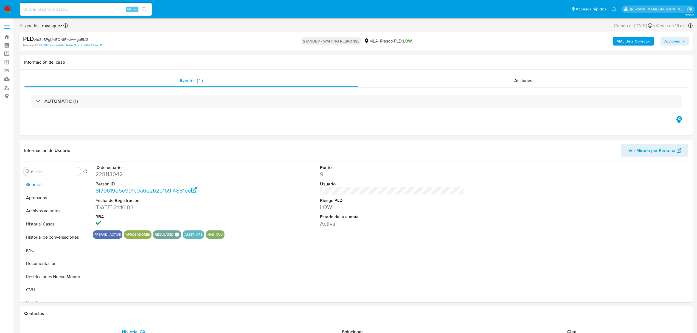
select select "10"
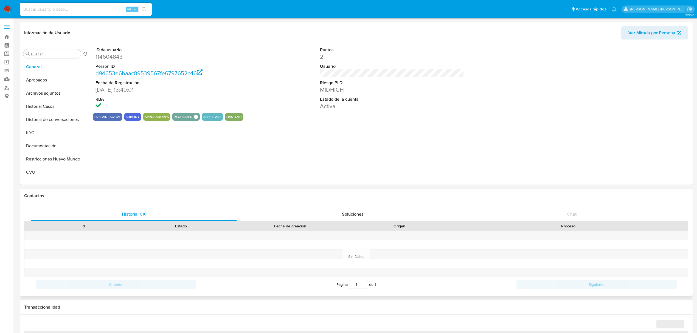
select select "10"
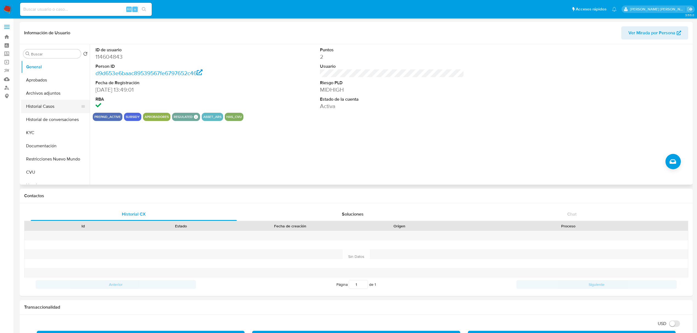
click at [47, 109] on button "Historial Casos" at bounding box center [53, 106] width 64 height 13
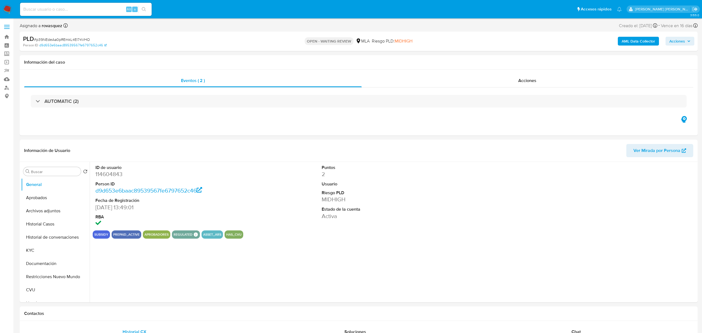
select select "10"
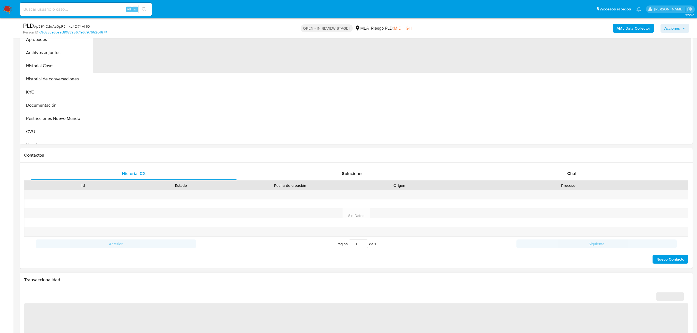
scroll to position [219, 0]
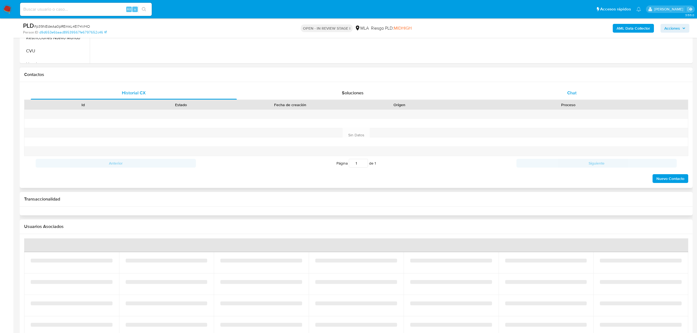
click at [569, 96] on span "Chat" at bounding box center [571, 93] width 9 height 6
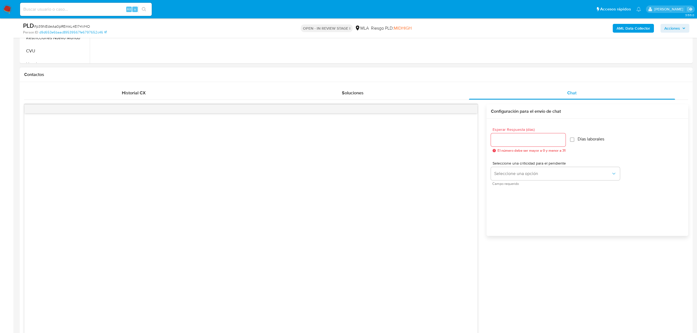
select select "10"
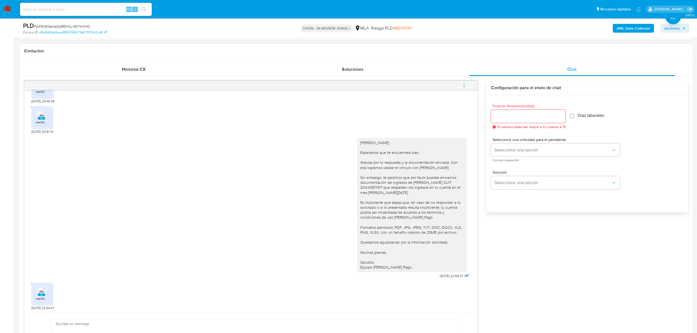
scroll to position [256, 0]
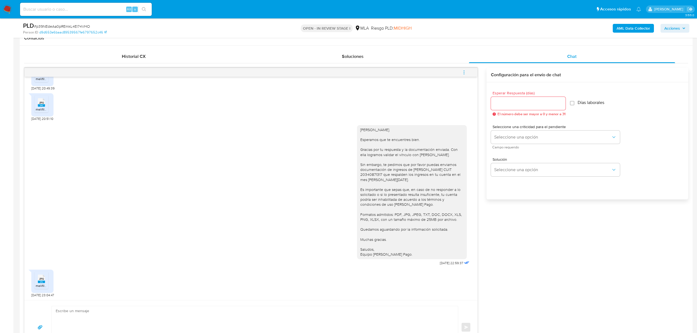
drag, startPoint x: 429, startPoint y: 178, endPoint x: 389, endPoint y: 176, distance: 40.4
click at [429, 178] on div "[PERSON_NAME]. Esperamos que te encuentres bien. Gracias por tu respuesta y la …" at bounding box center [411, 192] width 103 height 130
click at [368, 177] on div "[PERSON_NAME]. Esperamos que te encuentres bien. Gracias por tu respuesta y la …" at bounding box center [411, 192] width 103 height 130
copy div "20340871317"
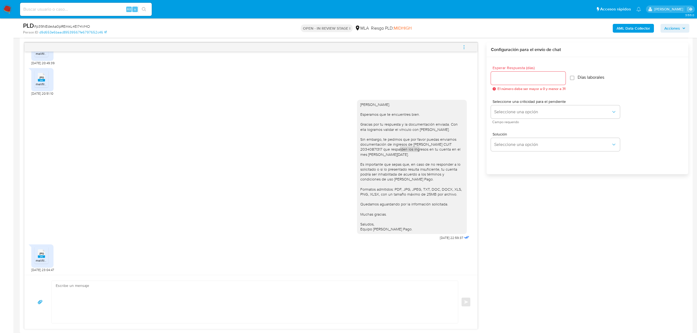
scroll to position [329, 0]
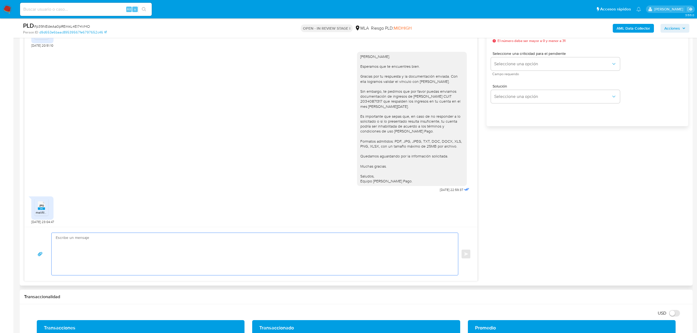
click at [180, 239] on textarea at bounding box center [253, 254] width 395 height 42
paste textarea "Muchas gracias por la documentación enviada. Asimismo, necesitamos que nos prop…"
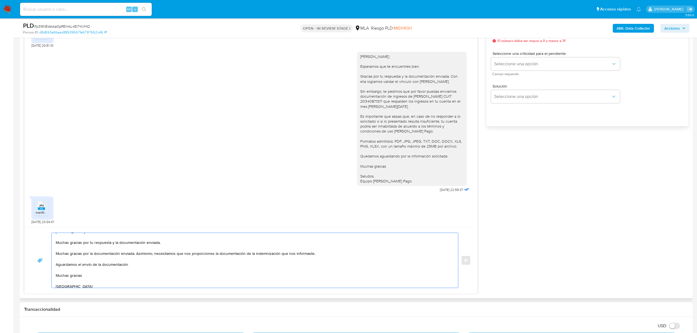
scroll to position [0, 0]
drag, startPoint x: 155, startPoint y: 260, endPoint x: 60, endPoint y: 257, distance: 95.3
click at [60, 257] on textarea "[PERSON_NAME]. Muchas gracias por tu respuesta y la documentación enviada. Much…" at bounding box center [253, 260] width 395 height 55
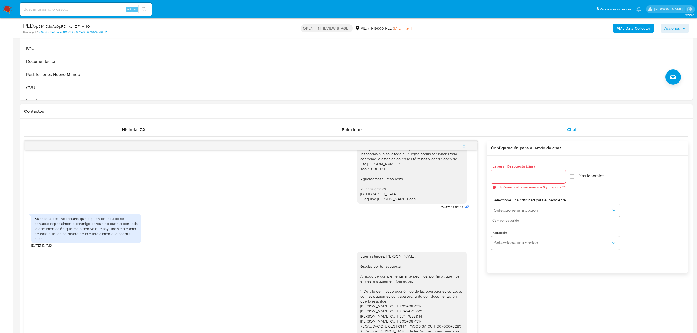
scroll to position [366, 0]
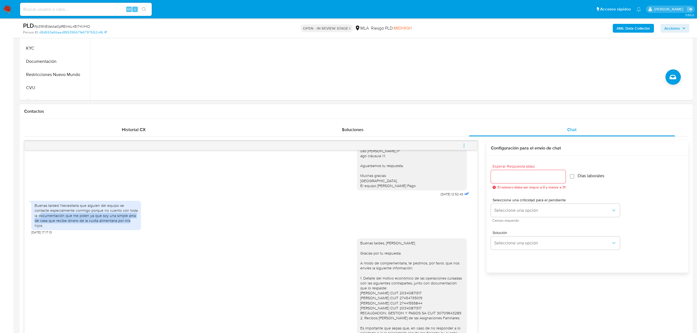
drag, startPoint x: 42, startPoint y: 232, endPoint x: 140, endPoint y: 233, distance: 98.0
click at [140, 230] on div "Buenas tardes! Necesitaría que alguien del equipo se contacte especialmente con…" at bounding box center [86, 215] width 110 height 29
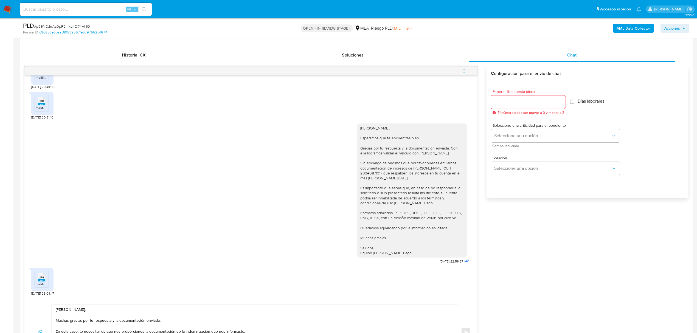
scroll to position [402, 0]
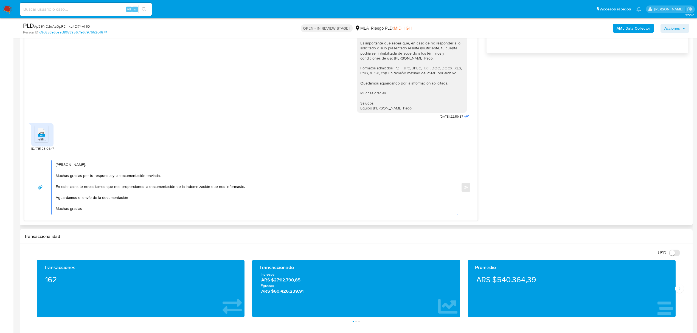
click at [78, 190] on textarea "Hola, Noelia. Muchas gracias por tu respuesta y la documentación enviada. En es…" at bounding box center [253, 187] width 395 height 55
click at [78, 188] on textarea "Hola, Noelia. Muchas gracias por tu respuesta y la documentación enviada. En es…" at bounding box center [253, 187] width 395 height 55
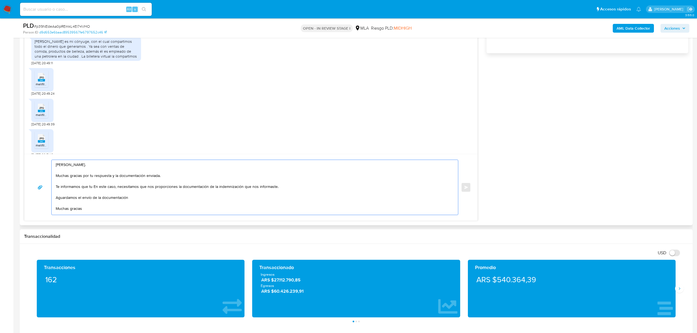
scroll to position [934, 0]
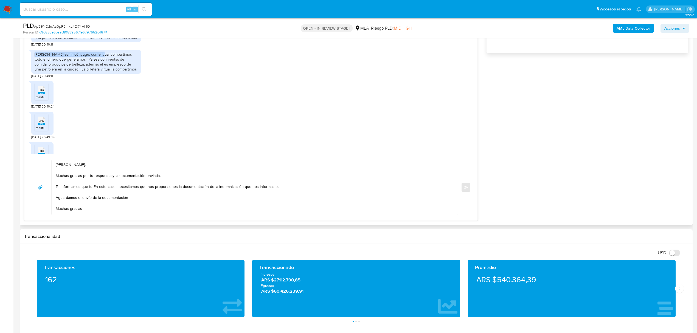
drag, startPoint x: 99, startPoint y: 75, endPoint x: 34, endPoint y: 74, distance: 64.8
click at [34, 74] on div "Nicolás Silverio Oyarzun es mi cónyuge, con el cual compartimos todo el dinero …" at bounding box center [86, 62] width 110 height 24
copy div "Nicolás Silverio Oyarzun es mi cónyug"
click at [94, 188] on textarea "Hola, Noelia. Muchas gracias por tu respuesta y la documentación enviada. Te in…" at bounding box center [253, 187] width 395 height 55
paste textarea "Nicolás Silverio Oyarzun es mi cónyug"
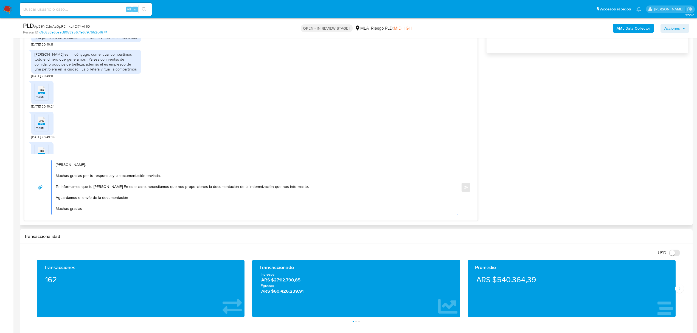
paste textarea "cónyuge"
click at [157, 196] on textarea "Hola, Noelia. Muchas gracias por tu respuesta y la documentación enviada. Te in…" at bounding box center [253, 187] width 395 height 55
click at [175, 190] on textarea "Hola, Noelia. Muchas gracias por tu respuesta y la documentación enviada. Te in…" at bounding box center [253, 187] width 395 height 55
click at [202, 187] on textarea "Hola, Noelia. Muchas gracias por tu respuesta y la documentación enviada. Te in…" at bounding box center [253, 187] width 395 height 55
click at [94, 195] on textarea "Hola, Noelia. Muchas gracias por tu respuesta y la documentación enviada. Te in…" at bounding box center [253, 187] width 395 height 55
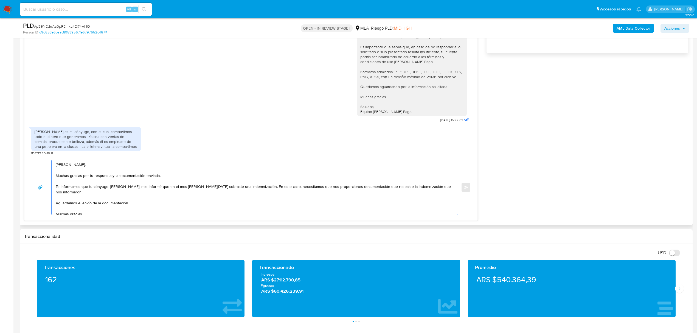
scroll to position [824, 0]
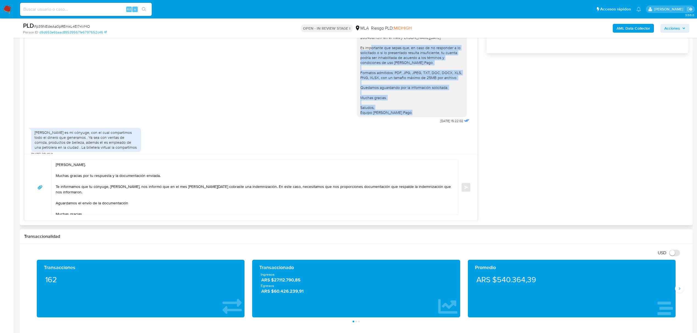
drag, startPoint x: 355, startPoint y: 64, endPoint x: 423, endPoint y: 126, distance: 92.2
click at [423, 115] on div "Hola, Noelia. Esperamos que te encuentres bien. Gracias por tu respuesta y la d…" at bounding box center [411, 47] width 103 height 135
copy div "Es importante que sepas que, en caso de no responder a lo solicitado o si lo pr…"
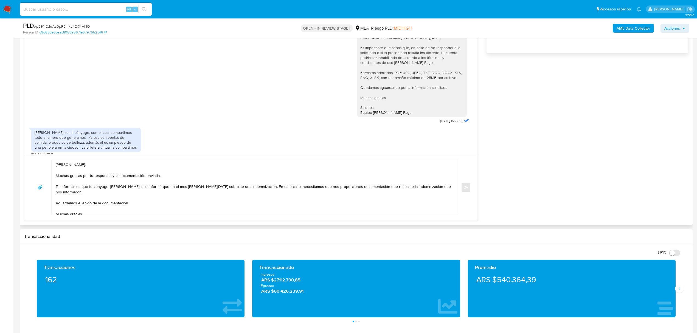
click at [50, 199] on div "Hola, Noelia. Muchas gracias por tu respuesta y la documentación enviada. Te in…" at bounding box center [251, 187] width 440 height 55
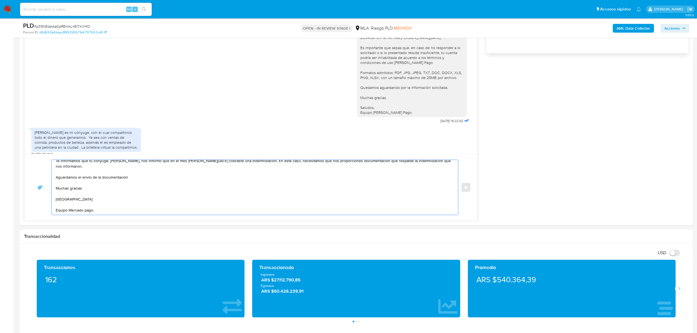
drag, startPoint x: 64, startPoint y: 198, endPoint x: 136, endPoint y: 230, distance: 79.1
click at [136, 230] on div "Información de Usuario Ver Mirada por Persona Buscar Volver al orden por defect…" at bounding box center [356, 310] width 673 height 1184
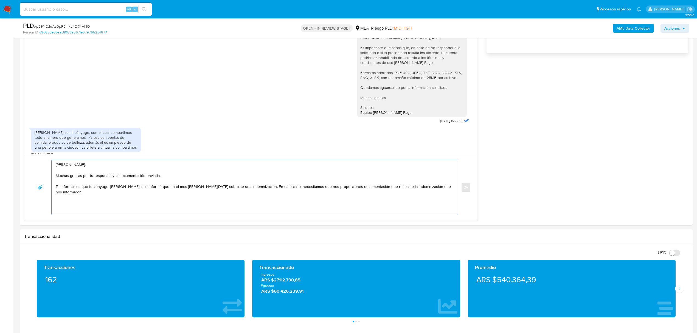
scroll to position [0, 0]
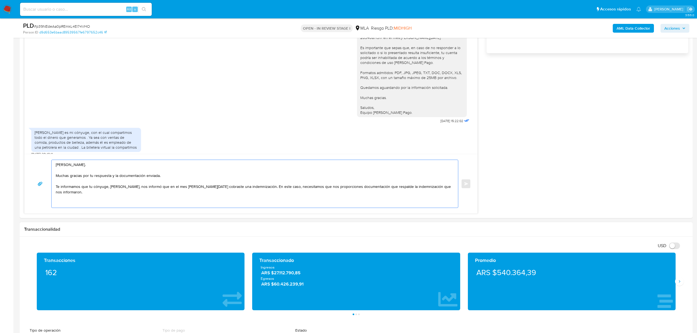
paste textarea "Es importante que sepas que, en caso de no responder a lo solicitado o si lo pr…"
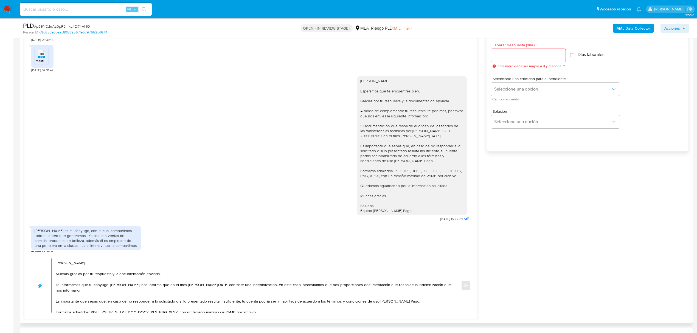
scroll to position [292, 0]
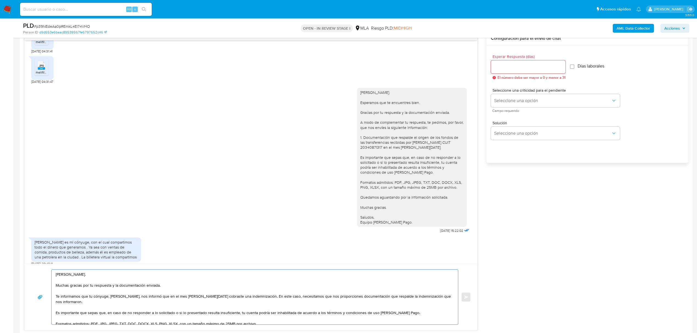
type textarea "Hola, Noelia. Muchas gracias por tu respuesta y la documentación enviada. Te in…"
click at [502, 66] on input "Esperar Respuesta (días)" at bounding box center [528, 66] width 75 height 7
type input "1"
click at [505, 102] on span "Seleccione una opción" at bounding box center [552, 100] width 117 height 5
click at [520, 112] on div "HIGH" at bounding box center [554, 112] width 120 height 11
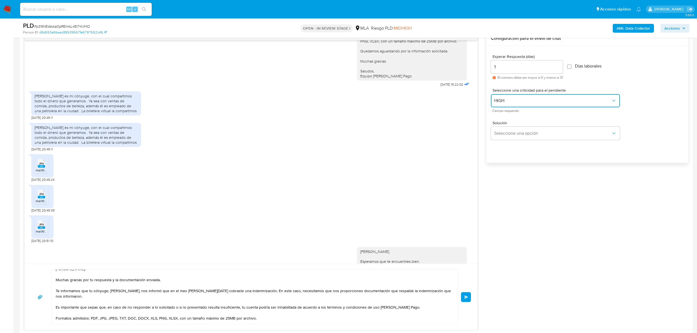
scroll to position [0, 0]
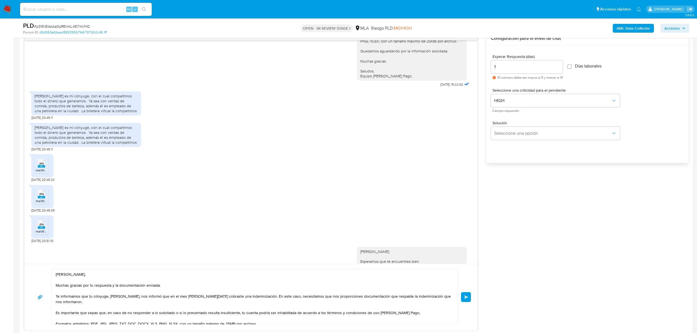
click at [465, 298] on span "Enviar" at bounding box center [466, 296] width 4 height 3
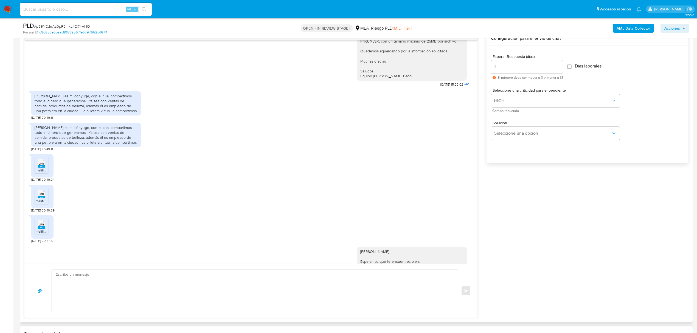
scroll to position [1289, 0]
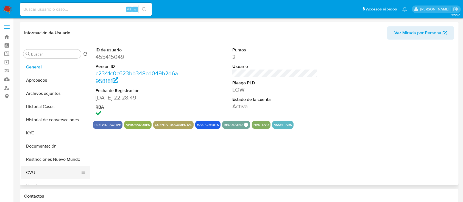
select select "10"
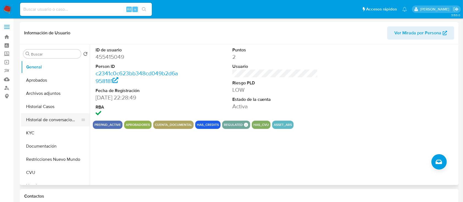
click at [51, 118] on button "Historial de conversaciones" at bounding box center [53, 119] width 64 height 13
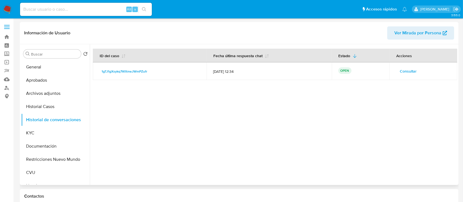
click at [404, 71] on span "Consultar" at bounding box center [407, 71] width 17 height 8
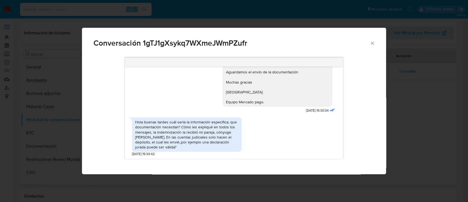
scroll to position [385, 0]
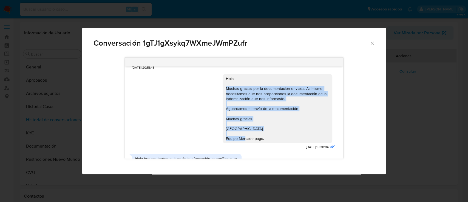
drag, startPoint x: 263, startPoint y: 138, endPoint x: 220, endPoint y: 89, distance: 65.5
click at [223, 89] on div "Hola Muchas gracias por la documentación enviada. Asimismo, necesitamos que nos…" at bounding box center [278, 108] width 110 height 69
copy div "Muchas gracias por la documentación enviada. Asimismo, necesitamos que nos prop…"
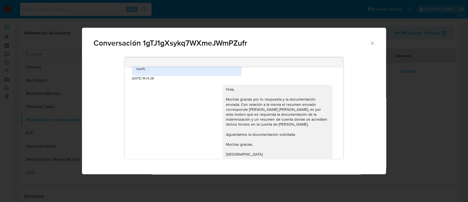
scroll to position [129, 0]
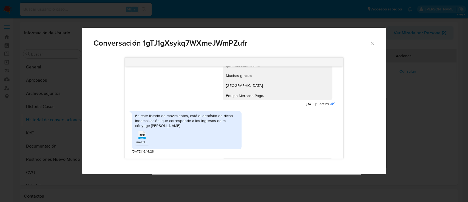
click at [142, 137] on rect "Comunicación" at bounding box center [142, 138] width 7 height 2
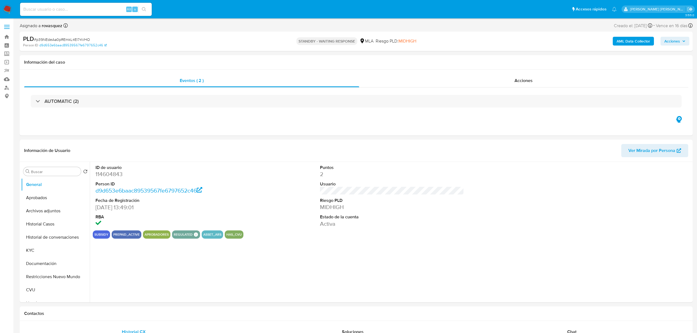
select select "10"
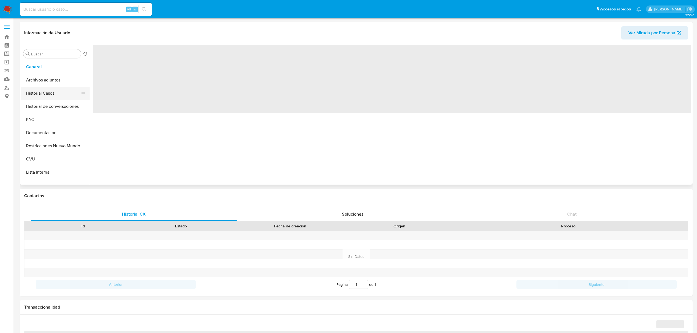
click at [54, 94] on button "Historial Casos" at bounding box center [53, 93] width 64 height 13
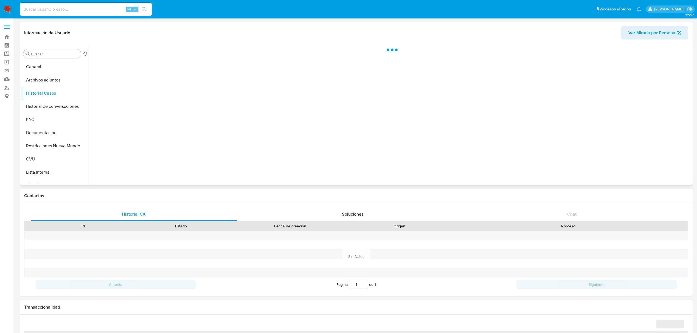
select select "10"
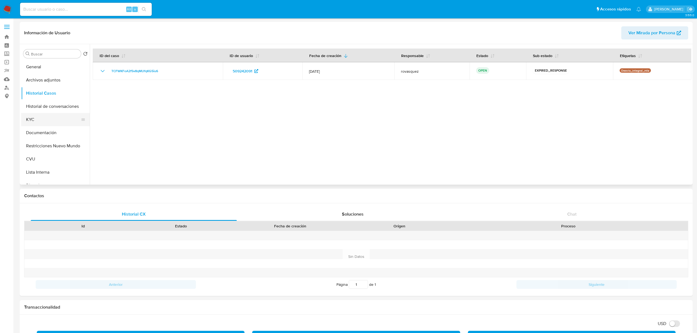
click at [35, 121] on button "KYC" at bounding box center [53, 119] width 64 height 13
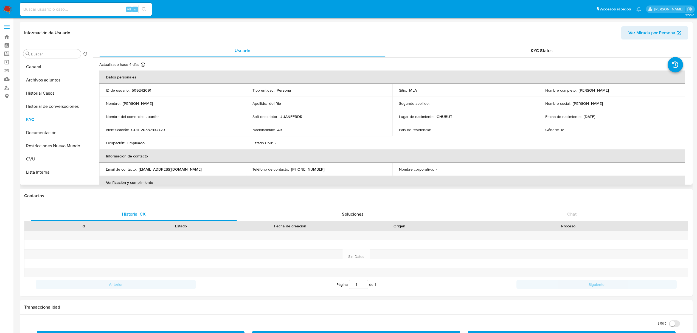
click at [164, 172] on td "Email de contacto : jfdr3379@gmail.com" at bounding box center [172, 169] width 146 height 13
drag, startPoint x: 177, startPoint y: 169, endPoint x: 138, endPoint y: 170, distance: 39.0
click at [138, 170] on div "Email de contacto : jfdr3379@gmail.com" at bounding box center [172, 169] width 133 height 5
copy div "jfdr3379@gmail.com"
drag, startPoint x: 361, startPoint y: 203, endPoint x: 363, endPoint y: 207, distance: 4.1
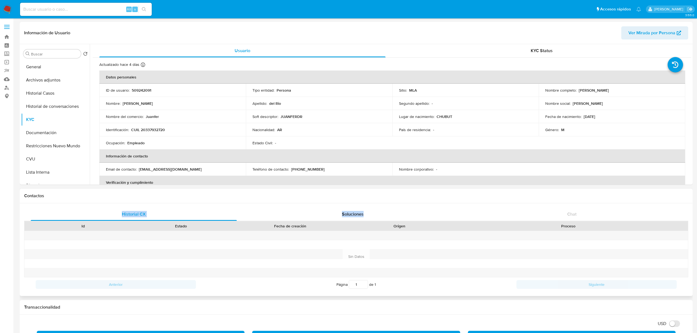
click at [363, 207] on div "Contactos Historial CX Soluciones Chat Id Estado Fecha de creación Origen Proce…" at bounding box center [356, 242] width 673 height 107
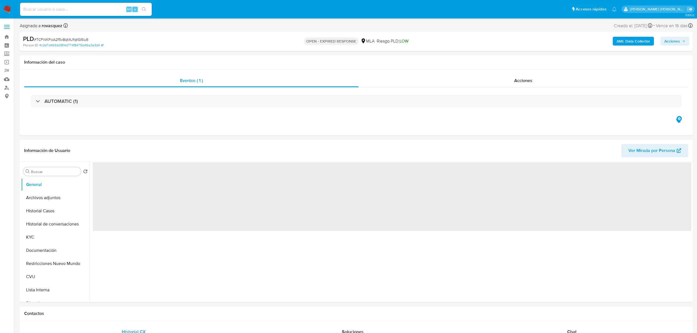
select select "10"
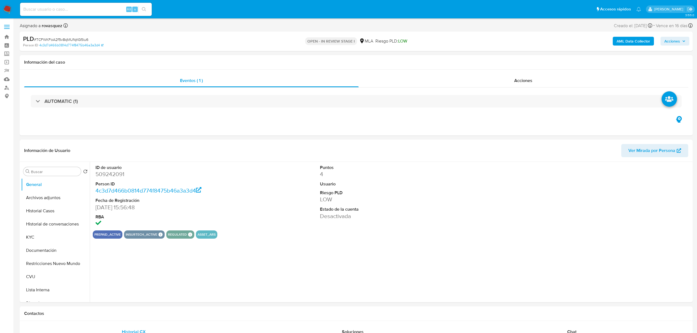
select select "10"
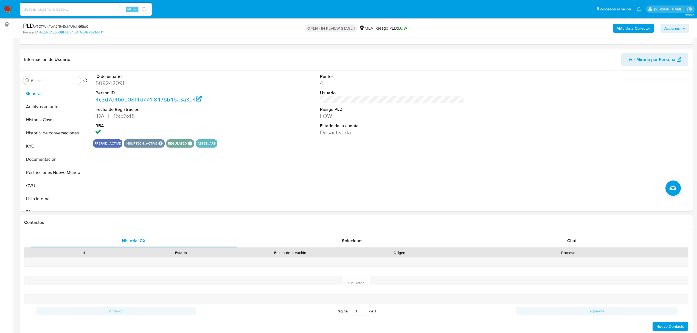
scroll to position [146, 0]
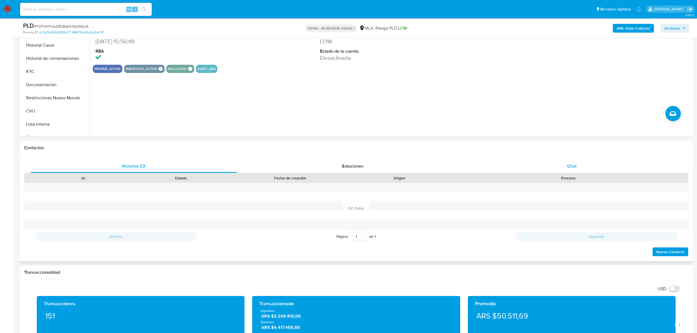
click at [570, 167] on span "Chat" at bounding box center [571, 166] width 9 height 6
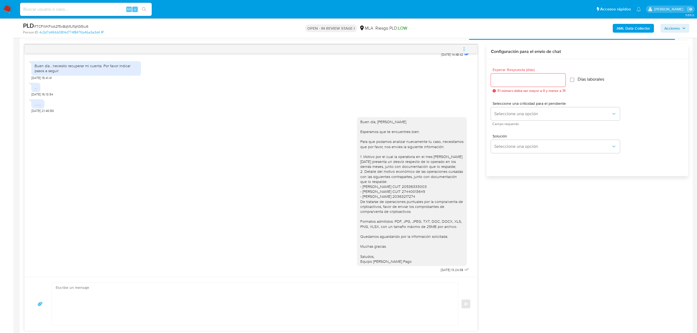
scroll to position [292, 0]
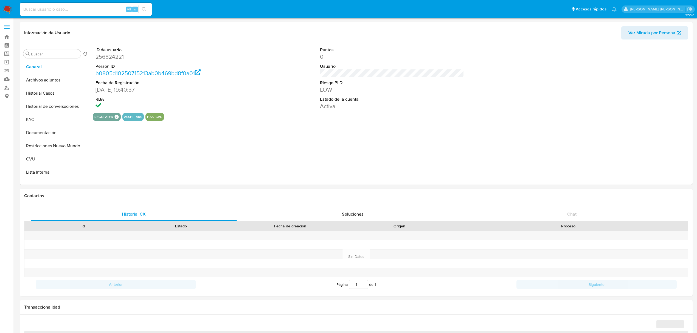
select select "10"
